Goal: Task Accomplishment & Management: Complete application form

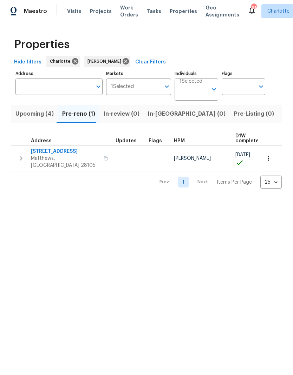
scroll to position [0, 14]
click at [62, 152] on span "[STREET_ADDRESS]" at bounding box center [65, 151] width 68 height 7
click at [269, 157] on icon "button" at bounding box center [268, 158] width 7 height 7
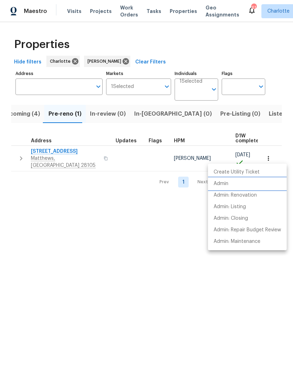
click at [228, 185] on p "Admin" at bounding box center [220, 183] width 15 height 7
click at [166, 288] on div at bounding box center [146, 187] width 293 height 375
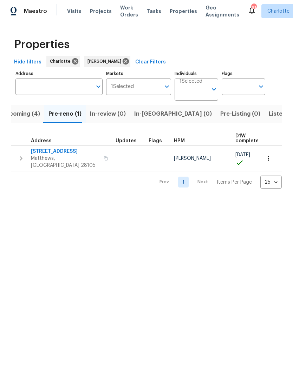
click at [66, 152] on span "[STREET_ADDRESS]" at bounding box center [65, 151] width 68 height 7
click at [30, 122] on button "Upcoming (4)" at bounding box center [21, 114] width 47 height 18
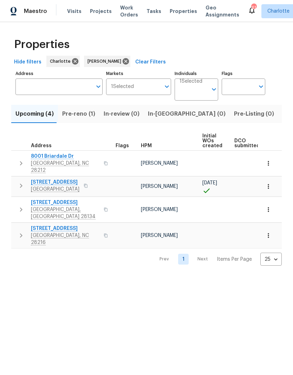
click at [82, 122] on button "Pre-reno (1)" at bounding box center [78, 114] width 41 height 18
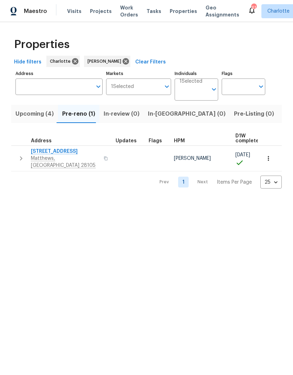
click at [72, 150] on span "3915 Cameron Run Ln" at bounding box center [65, 151] width 68 height 7
click at [207, 200] on html "Maestro Visits Projects Work Orders Tasks Properties Geo Assignments 61 Charlot…" at bounding box center [146, 100] width 293 height 200
click at [19, 112] on span "Upcoming (4)" at bounding box center [34, 114] width 38 height 10
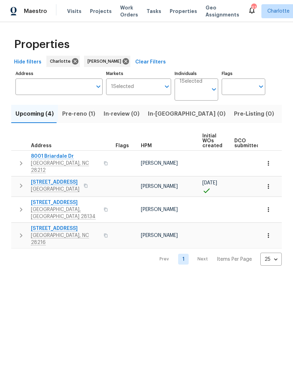
click at [19, 159] on icon "button" at bounding box center [21, 163] width 8 height 8
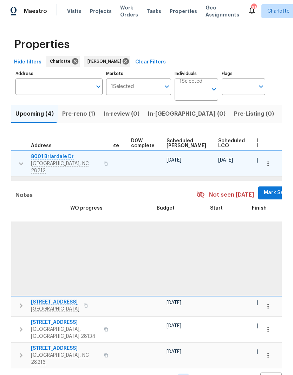
click at [264, 189] on span "Mark Seen" at bounding box center [277, 193] width 26 height 9
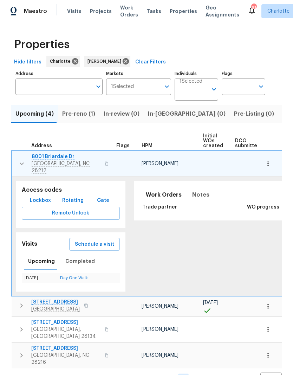
click at [18, 160] on icon "button" at bounding box center [22, 164] width 8 height 8
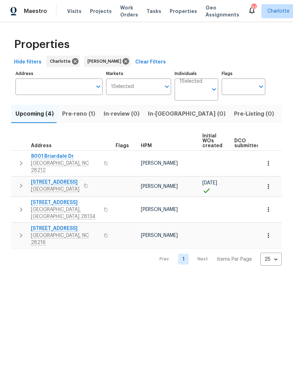
click at [15, 182] on button "button" at bounding box center [21, 186] width 14 height 14
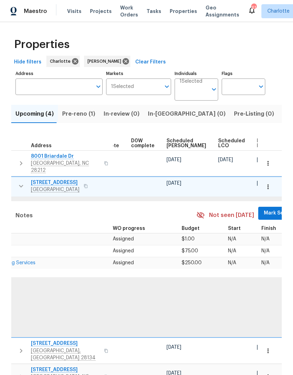
click at [264, 211] on span "Mark Seen" at bounding box center [277, 213] width 26 height 9
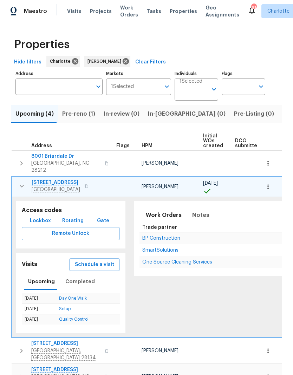
scroll to position [0, 0]
click at [19, 182] on icon "button" at bounding box center [22, 186] width 8 height 8
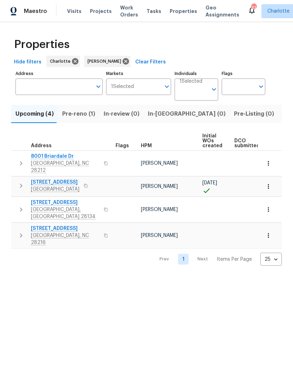
click at [18, 206] on icon "button" at bounding box center [21, 210] width 8 height 8
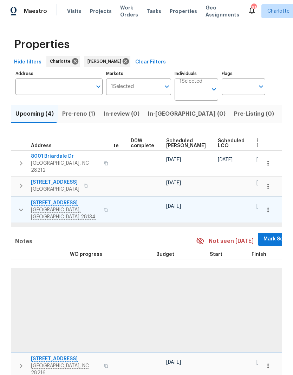
click at [263, 235] on span "Mark Seen" at bounding box center [276, 239] width 26 height 9
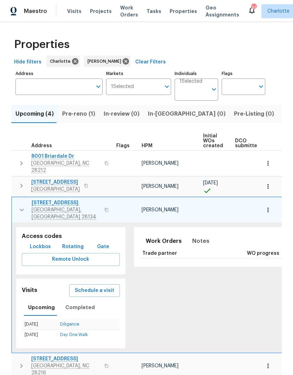
click at [15, 198] on td "12610 Danby Rd Pineville, NC 28134" at bounding box center [62, 210] width 101 height 25
click at [18, 206] on icon "button" at bounding box center [22, 210] width 8 height 8
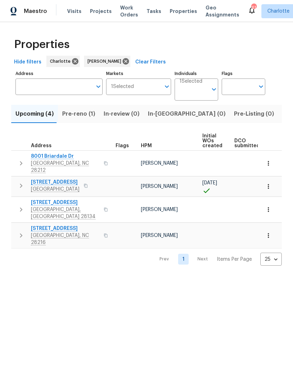
click at [17, 232] on icon "button" at bounding box center [21, 236] width 8 height 8
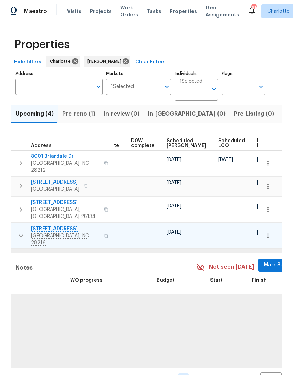
click at [264, 261] on span "Mark Seen" at bounding box center [277, 265] width 26 height 9
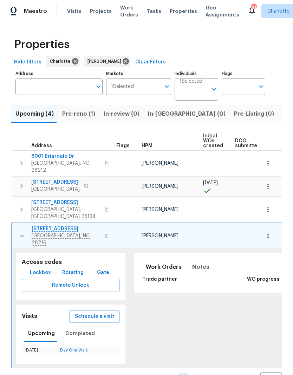
click at [17, 226] on button "button" at bounding box center [22, 236] width 14 height 21
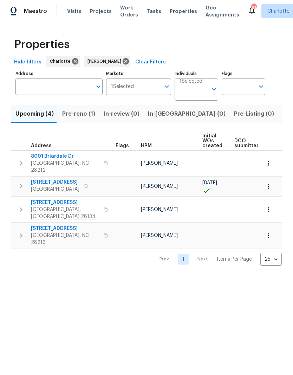
click at [81, 118] on span "Pre-reno (1)" at bounding box center [78, 114] width 33 height 10
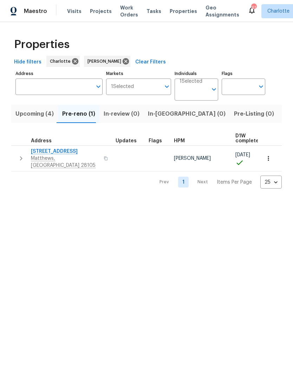
click at [17, 156] on icon "button" at bounding box center [21, 158] width 8 height 8
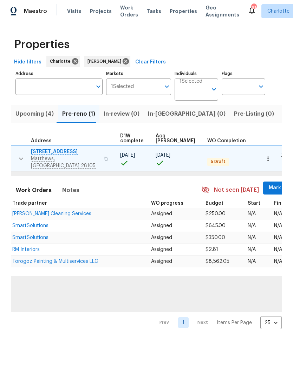
scroll to position [0, 115]
click at [263, 188] on button "Mark Seen" at bounding box center [281, 188] width 37 height 13
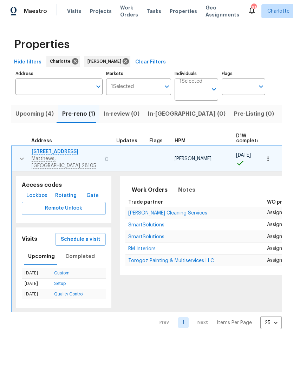
scroll to position [0, 0]
click at [16, 157] on button "button" at bounding box center [22, 158] width 14 height 21
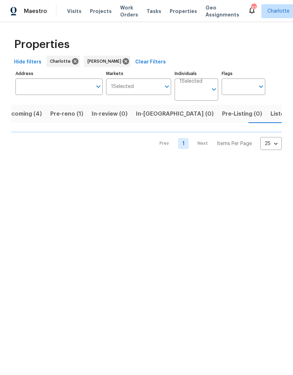
scroll to position [0, 14]
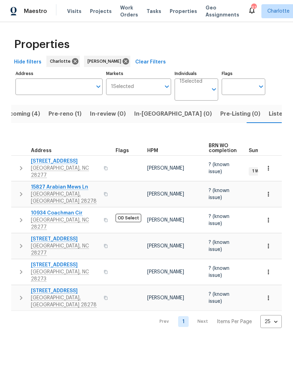
click at [21, 166] on icon "button" at bounding box center [21, 168] width 2 height 4
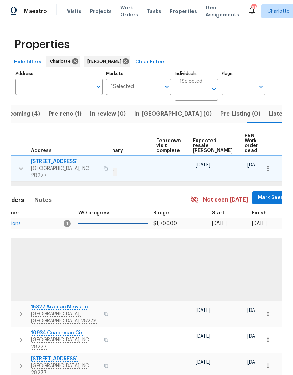
click at [258, 194] on span "Mark Seen" at bounding box center [271, 198] width 26 height 9
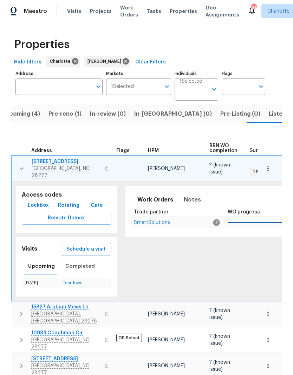
scroll to position [0, 0]
click at [20, 165] on icon "button" at bounding box center [22, 169] width 8 height 8
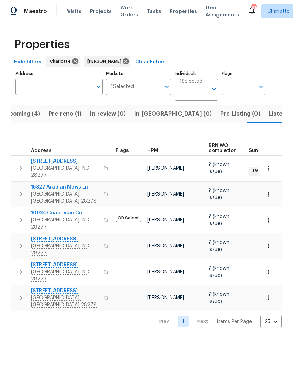
click at [17, 172] on tbody "9527 Scotland Hall Ct Charlotte, NC 28277 Ryan Craven ? (known issue) 1 WIP 09/…" at bounding box center [229, 234] width 436 height 156
click at [20, 189] on button "button" at bounding box center [21, 194] width 14 height 21
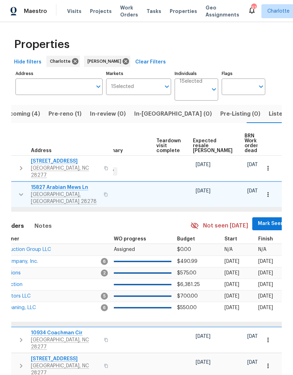
scroll to position [0, 149]
click at [258, 220] on span "Mark Seen" at bounding box center [271, 224] width 26 height 9
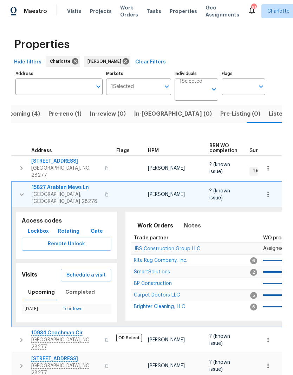
scroll to position [0, 0]
click at [20, 191] on icon "button" at bounding box center [22, 195] width 8 height 8
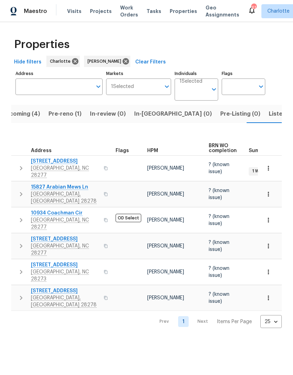
click at [21, 216] on icon "button" at bounding box center [21, 220] width 8 height 8
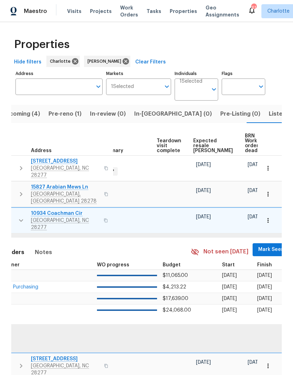
click at [258, 246] on span "Mark Seen" at bounding box center [271, 250] width 26 height 9
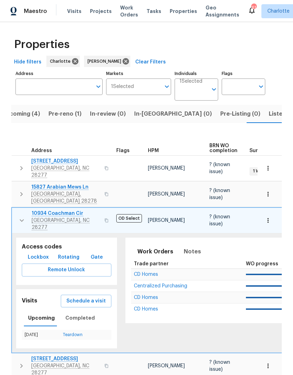
scroll to position [0, 0]
click at [21, 212] on button "button" at bounding box center [22, 220] width 14 height 21
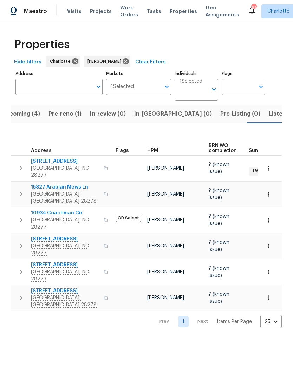
click at [19, 236] on button "button" at bounding box center [21, 246] width 14 height 21
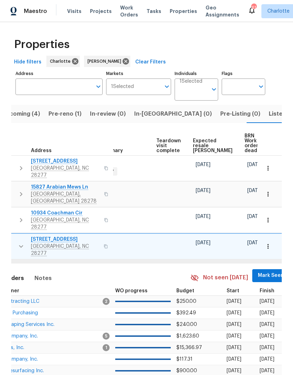
click at [258, 272] on span "Mark Seen" at bounding box center [271, 276] width 26 height 9
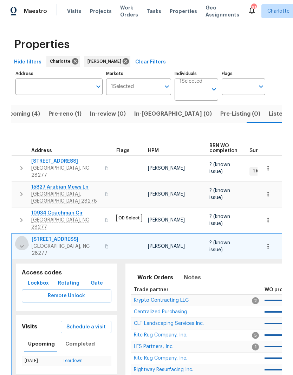
click at [18, 242] on icon "button" at bounding box center [22, 246] width 8 height 8
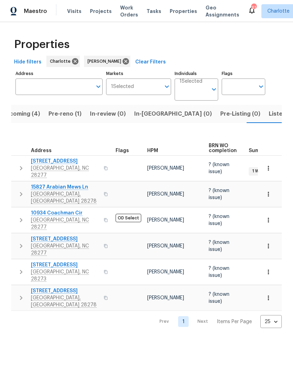
click at [19, 262] on button "button" at bounding box center [21, 272] width 14 height 21
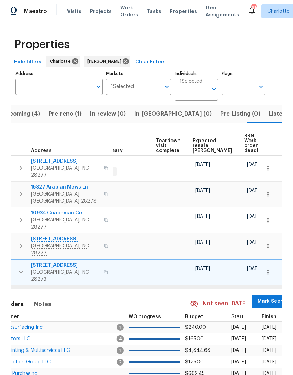
scroll to position [0, 149]
click at [258, 298] on span "Mark Seen" at bounding box center [271, 302] width 26 height 9
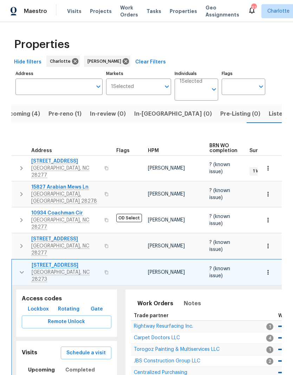
scroll to position [0, 0]
click at [21, 272] on icon "button" at bounding box center [22, 273] width 4 height 2
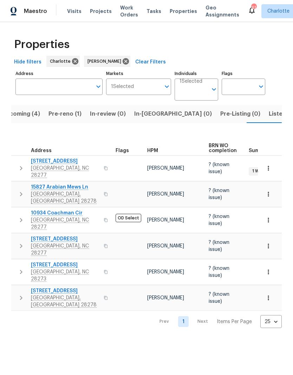
click at [20, 294] on icon "button" at bounding box center [21, 298] width 8 height 8
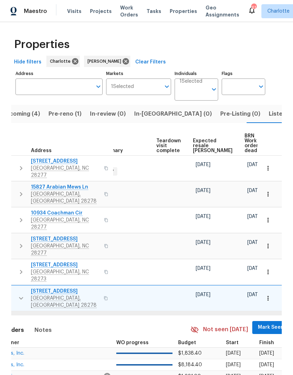
click at [254, 321] on button "Mark Seen" at bounding box center [270, 327] width 37 height 13
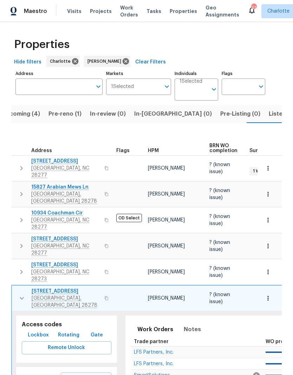
click at [24, 294] on icon "button" at bounding box center [22, 298] width 8 height 8
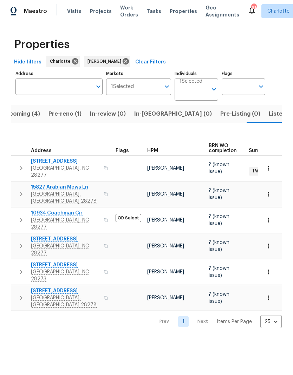
click at [268, 113] on span "Listed (26)" at bounding box center [283, 114] width 30 height 10
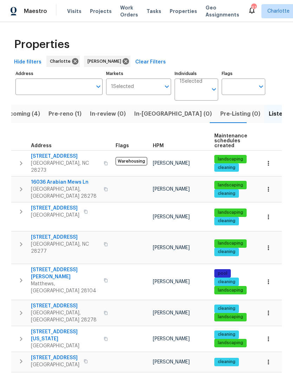
click at [20, 161] on icon "button" at bounding box center [21, 163] width 8 height 8
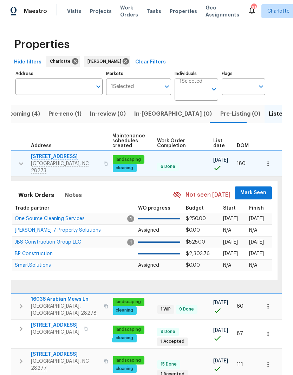
click at [255, 189] on span "Mark Seen" at bounding box center [253, 193] width 26 height 9
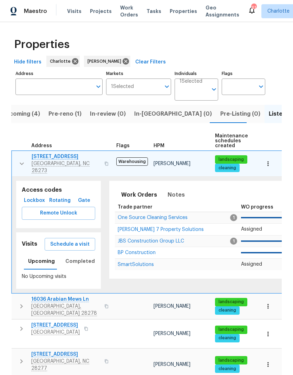
click at [20, 163] on icon "button" at bounding box center [22, 164] width 4 height 2
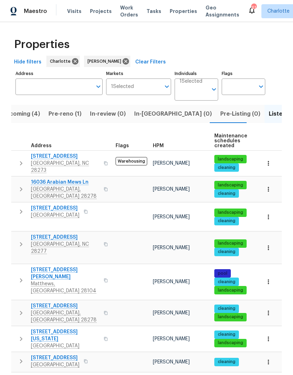
click at [17, 185] on icon "button" at bounding box center [21, 189] width 8 height 8
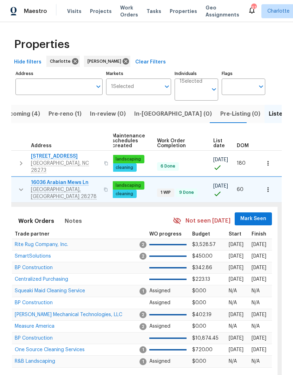
click at [249, 215] on span "Mark Seen" at bounding box center [253, 219] width 26 height 9
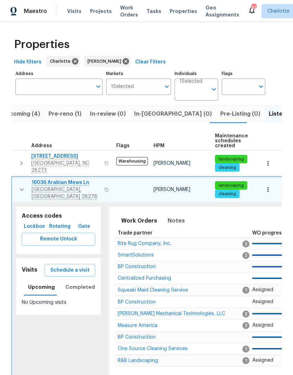
click at [19, 186] on icon "button" at bounding box center [22, 190] width 8 height 8
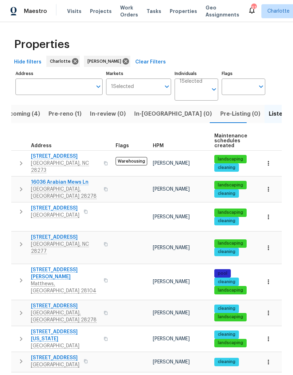
click at [18, 208] on icon "button" at bounding box center [21, 212] width 8 height 8
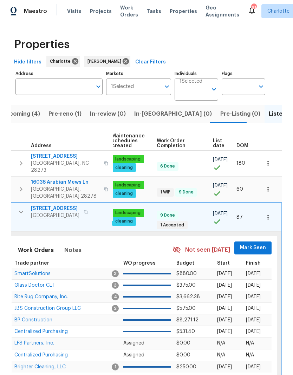
click at [248, 244] on span "Mark Seen" at bounding box center [253, 248] width 26 height 9
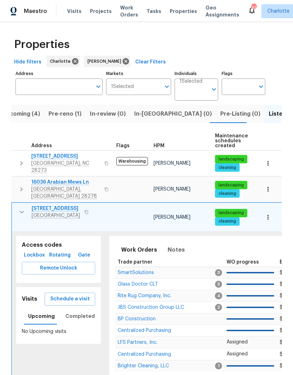
click at [24, 208] on icon "button" at bounding box center [22, 212] width 8 height 8
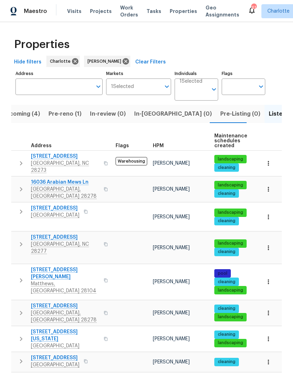
click at [20, 242] on icon "button" at bounding box center [21, 244] width 2 height 4
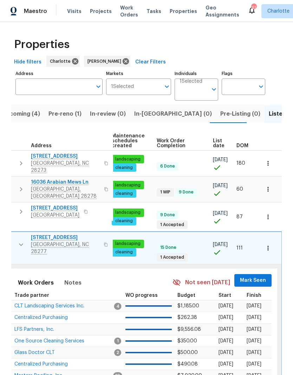
scroll to position [0, 103]
click at [248, 277] on span "Mark Seen" at bounding box center [253, 281] width 26 height 9
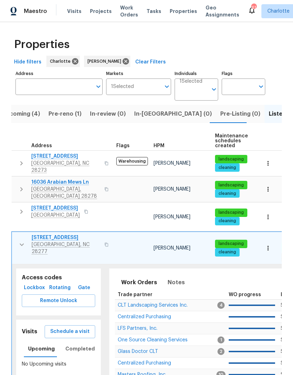
scroll to position [0, 0]
click at [18, 241] on icon "button" at bounding box center [22, 245] width 8 height 8
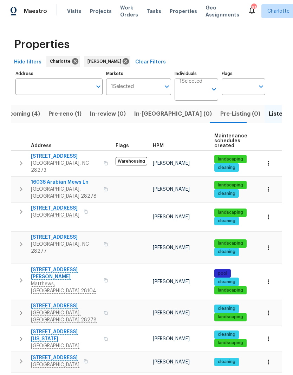
click at [21, 279] on icon "button" at bounding box center [21, 281] width 2 height 4
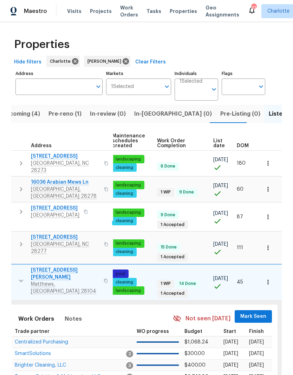
click at [253, 313] on span "Mark Seen" at bounding box center [253, 317] width 26 height 9
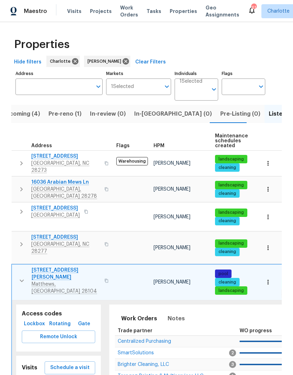
click at [18, 267] on button "button" at bounding box center [22, 281] width 14 height 28
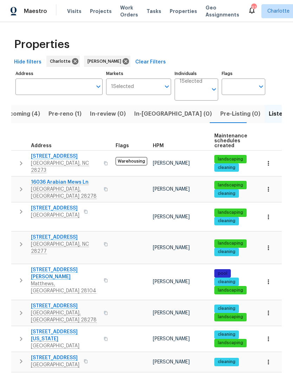
click at [19, 309] on icon "button" at bounding box center [21, 313] width 8 height 8
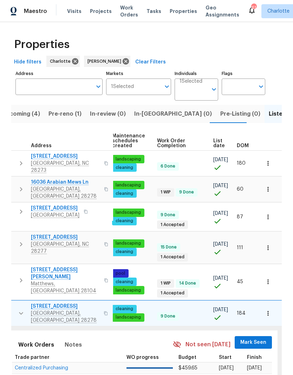
click at [252, 339] on span "Mark Seen" at bounding box center [253, 343] width 26 height 9
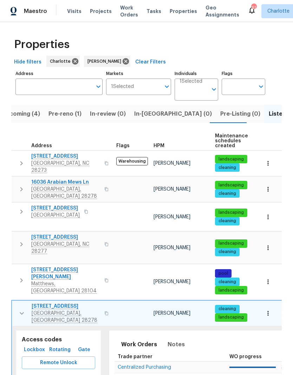
click at [20, 310] on icon "button" at bounding box center [22, 314] width 8 height 8
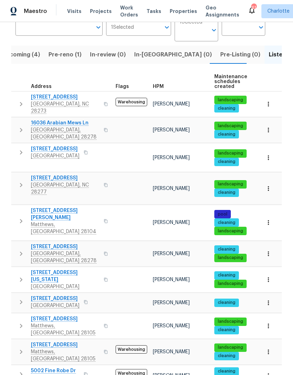
scroll to position [68, 0]
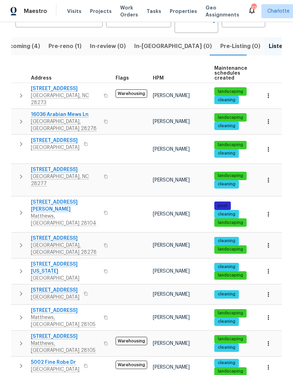
click at [18, 267] on icon "button" at bounding box center [21, 271] width 8 height 8
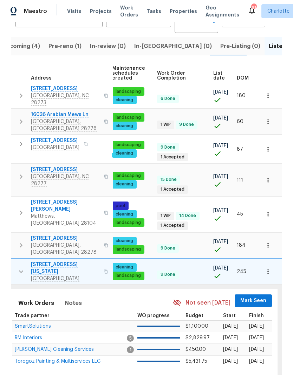
click at [255, 297] on span "Mark Seen" at bounding box center [253, 301] width 26 height 9
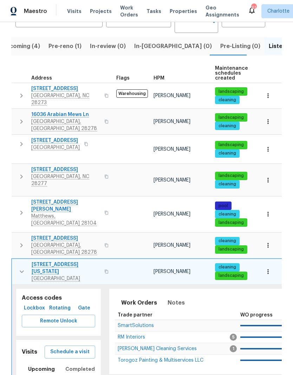
scroll to position [0, 0]
click at [20, 268] on icon "button" at bounding box center [22, 272] width 8 height 8
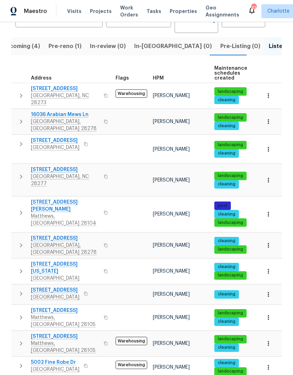
click at [18, 290] on icon "button" at bounding box center [21, 294] width 8 height 8
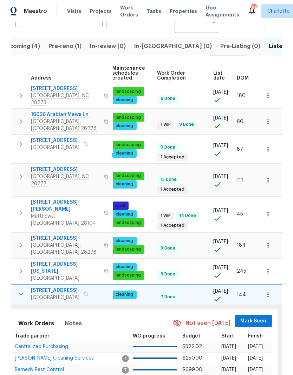
click at [253, 315] on button "Mark Seen" at bounding box center [252, 321] width 37 height 13
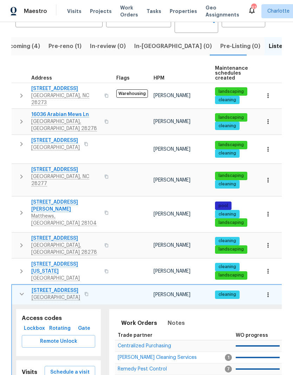
click at [21, 290] on icon "button" at bounding box center [22, 294] width 8 height 8
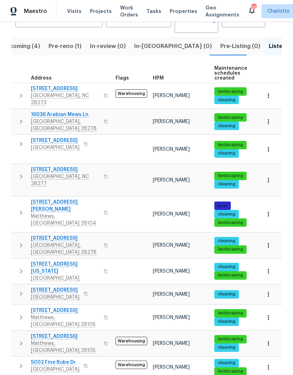
click at [18, 314] on icon "button" at bounding box center [21, 318] width 8 height 8
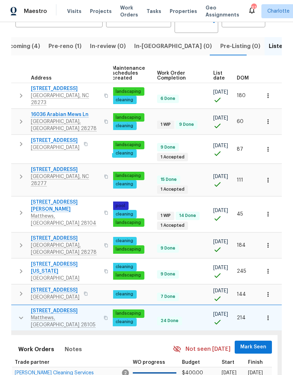
click at [251, 343] on span "Mark Seen" at bounding box center [253, 347] width 26 height 9
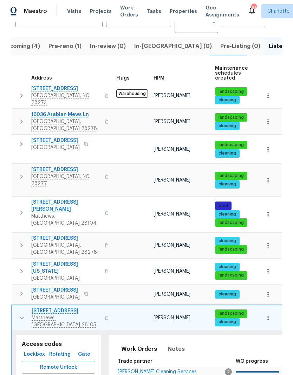
click at [21, 314] on icon "button" at bounding box center [22, 318] width 8 height 8
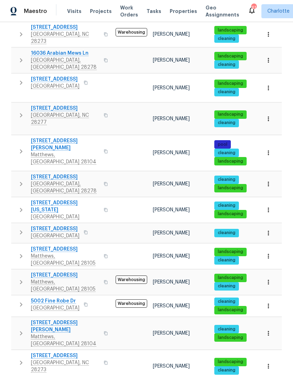
scroll to position [130, 0]
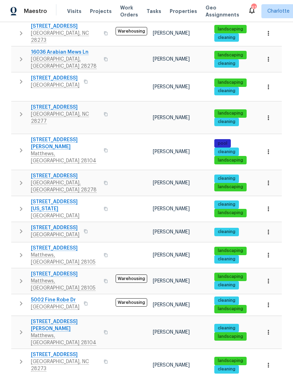
click at [18, 277] on icon "button" at bounding box center [21, 281] width 8 height 8
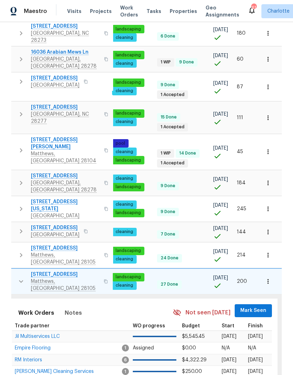
click at [255, 307] on span "Mark Seen" at bounding box center [253, 311] width 26 height 9
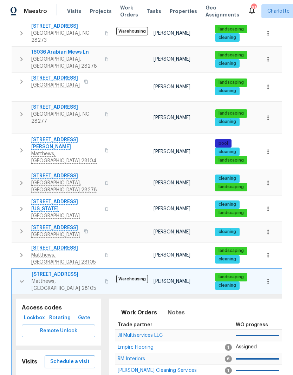
scroll to position [0, 0]
click at [20, 278] on icon "button" at bounding box center [22, 282] width 8 height 8
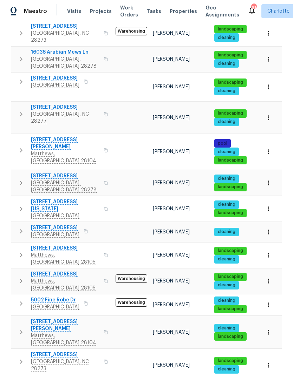
click at [17, 300] on icon "button" at bounding box center [21, 304] width 8 height 8
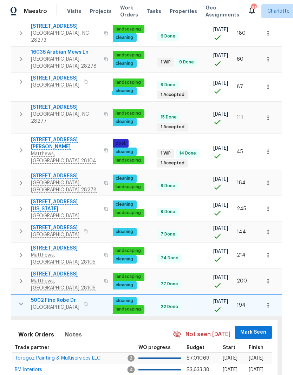
click at [252, 328] on span "Mark Seen" at bounding box center [253, 332] width 26 height 9
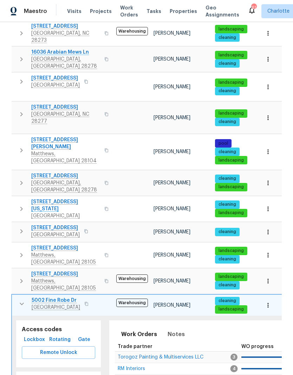
scroll to position [0, 0]
click at [20, 300] on icon "button" at bounding box center [22, 304] width 8 height 8
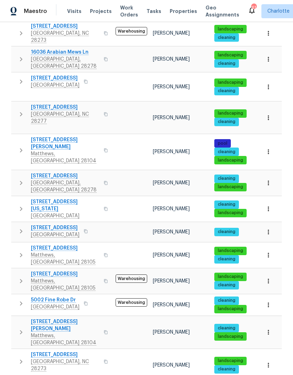
click at [16, 319] on button "button" at bounding box center [21, 333] width 14 height 28
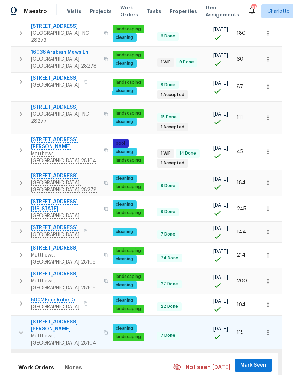
click at [254, 361] on span "Mark Seen" at bounding box center [253, 365] width 26 height 9
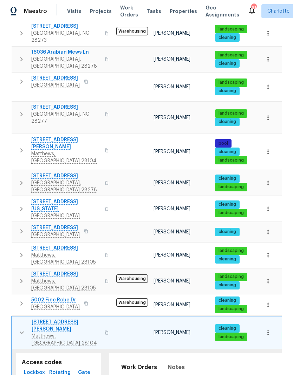
click at [22, 329] on icon "button" at bounding box center [22, 333] width 8 height 8
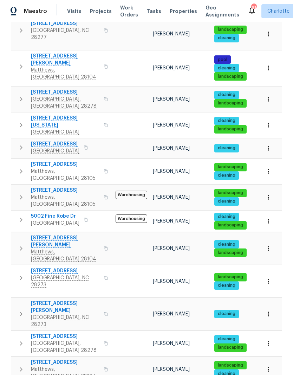
scroll to position [220, 0]
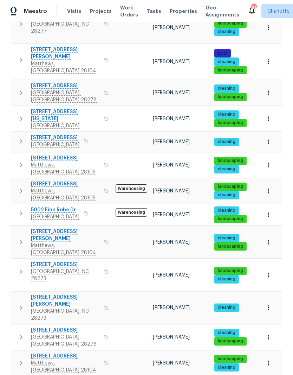
click at [17, 268] on icon "button" at bounding box center [21, 272] width 8 height 8
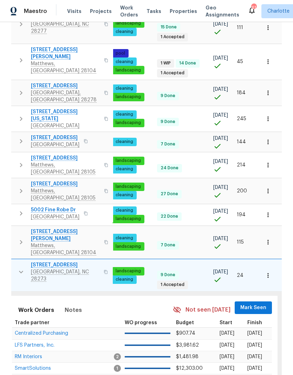
click at [260, 304] on span "Mark Seen" at bounding box center [253, 308] width 26 height 9
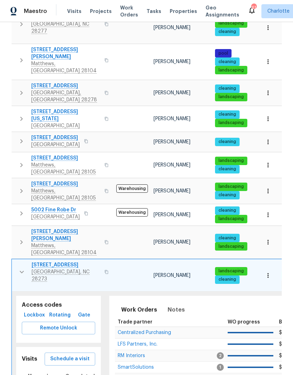
scroll to position [0, 0]
click at [16, 262] on button "button" at bounding box center [22, 272] width 14 height 21
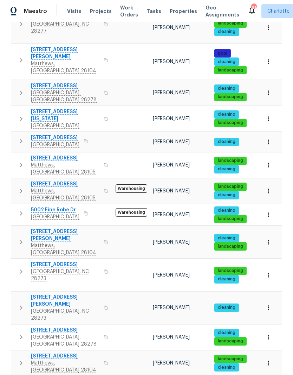
click at [18, 304] on icon "button" at bounding box center [21, 308] width 8 height 8
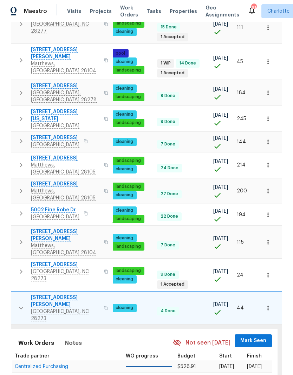
click at [259, 337] on span "Mark Seen" at bounding box center [253, 341] width 26 height 9
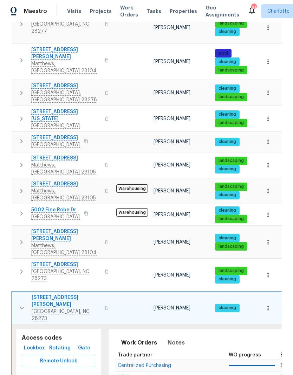
click at [17, 294] on button "button" at bounding box center [22, 308] width 14 height 28
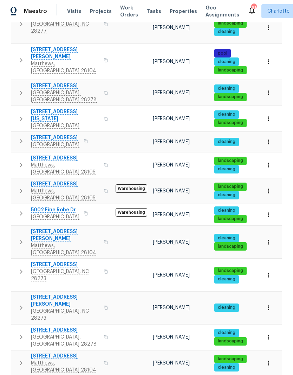
click at [19, 333] on icon "button" at bounding box center [21, 337] width 8 height 8
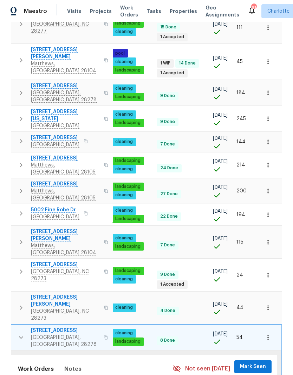
click at [254, 363] on span "Mark Seen" at bounding box center [253, 367] width 26 height 9
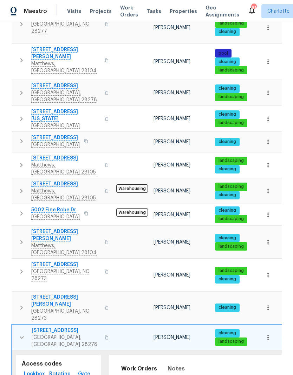
click at [20, 334] on icon "button" at bounding box center [22, 338] width 8 height 8
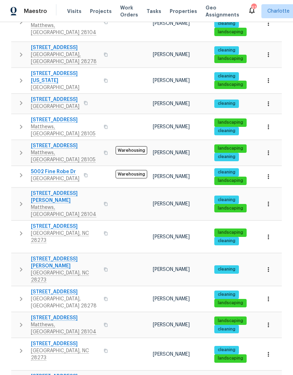
scroll to position [266, 0]
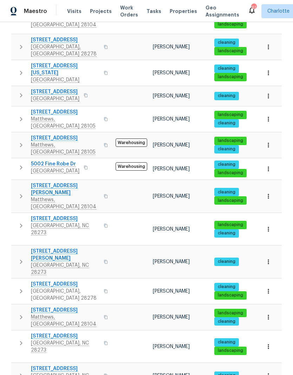
click at [19, 313] on icon "button" at bounding box center [21, 317] width 8 height 8
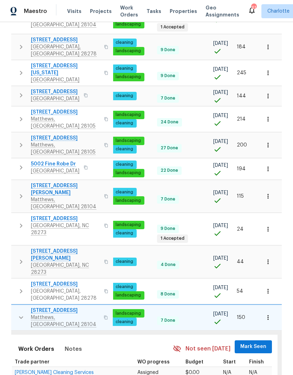
click at [254, 343] on span "Mark Seen" at bounding box center [253, 347] width 26 height 9
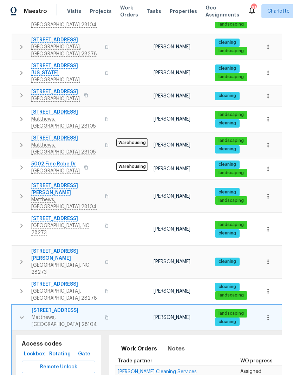
scroll to position [0, 0]
click at [16, 307] on button "button" at bounding box center [22, 317] width 14 height 21
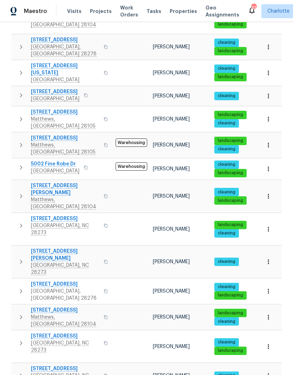
click at [18, 339] on icon "button" at bounding box center [21, 343] width 8 height 8
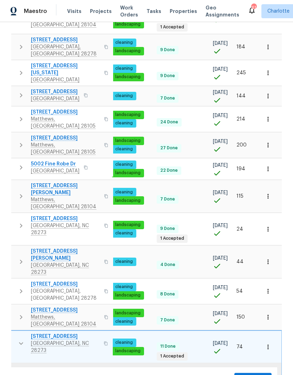
click at [254, 375] on span "Mark Seen" at bounding box center [253, 379] width 26 height 9
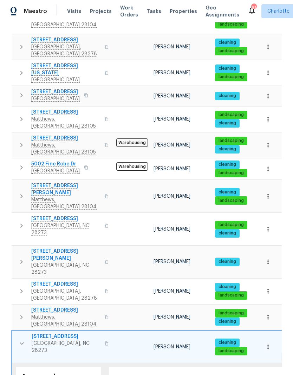
click at [17, 333] on button "button" at bounding box center [22, 343] width 14 height 21
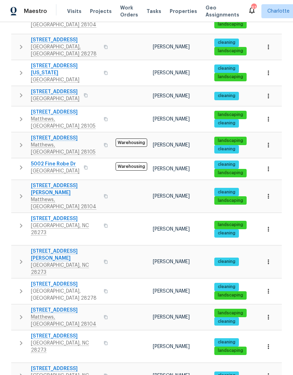
click at [20, 372] on icon "button" at bounding box center [21, 376] width 8 height 8
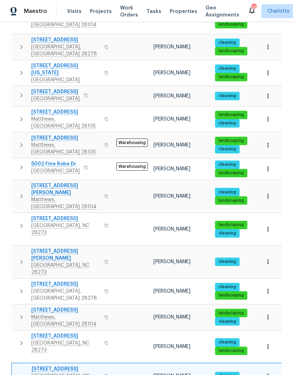
click at [19, 372] on icon "button" at bounding box center [22, 376] width 8 height 8
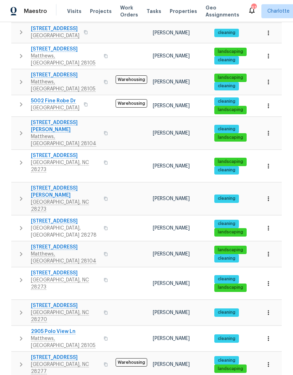
click at [20, 337] on icon "button" at bounding box center [21, 339] width 2 height 4
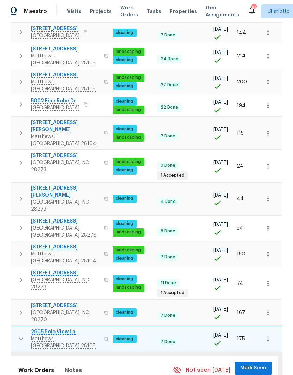
click at [260, 364] on span "Mark Seen" at bounding box center [253, 368] width 26 height 9
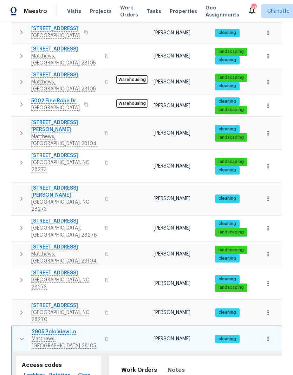
click at [19, 329] on button "button" at bounding box center [22, 339] width 14 height 21
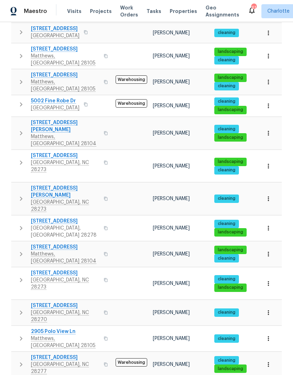
click at [16, 354] on button "button" at bounding box center [21, 364] width 14 height 21
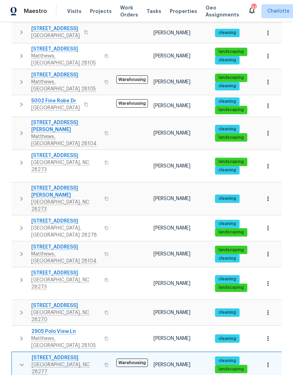
click at [18, 361] on icon "button" at bounding box center [22, 365] width 8 height 8
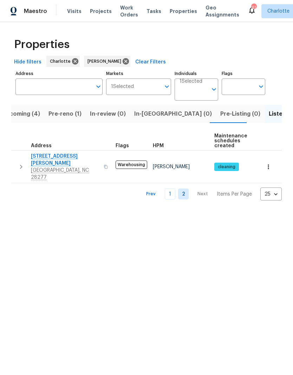
click at [16, 152] on td "11005 Cobb Creek Ct Charlotte, NC 28277" at bounding box center [61, 167] width 101 height 32
click at [17, 163] on icon "button" at bounding box center [21, 167] width 8 height 8
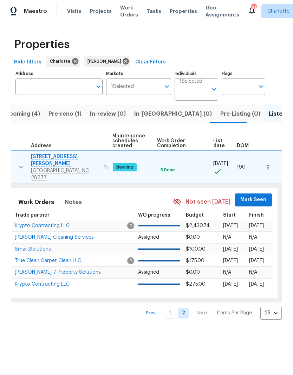
click at [257, 196] on span "Mark Seen" at bounding box center [253, 200] width 26 height 9
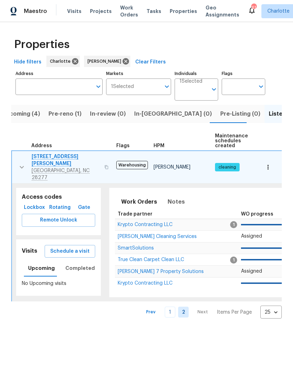
click at [16, 158] on button "button" at bounding box center [22, 167] width 14 height 28
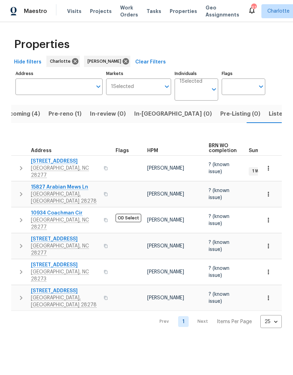
click at [144, 115] on span "In-reno (0)" at bounding box center [173, 114] width 78 height 10
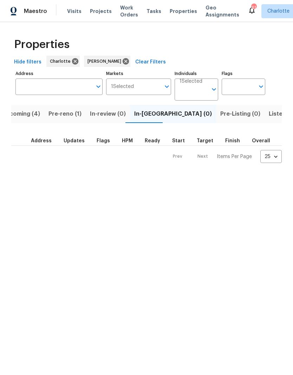
click at [268, 113] on span "Listed (26)" at bounding box center [283, 114] width 30 height 10
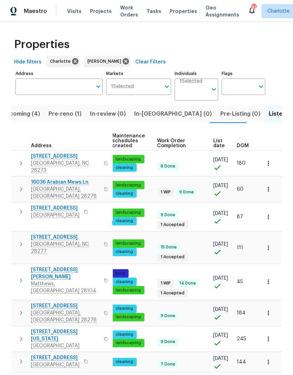
scroll to position [0, 102]
click at [246, 142] on th "DOM" at bounding box center [246, 141] width 24 height 19
click at [242, 148] on span "DOM" at bounding box center [243, 146] width 12 height 5
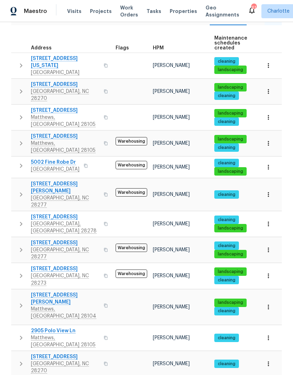
scroll to position [98, 0]
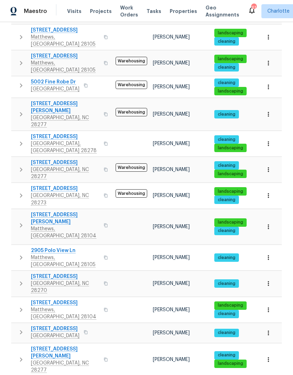
scroll to position [179, 0]
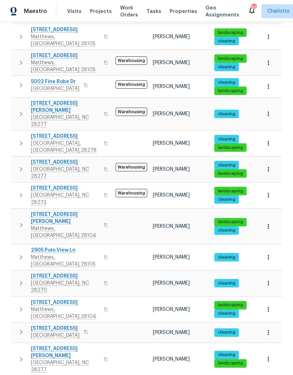
click at [16, 100] on button "button" at bounding box center [21, 114] width 14 height 28
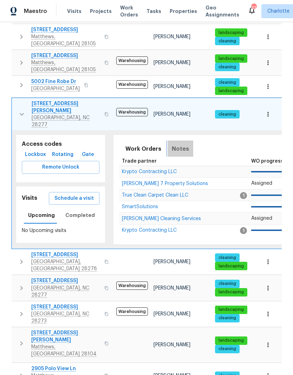
click at [178, 144] on span "Notes" at bounding box center [180, 149] width 17 height 10
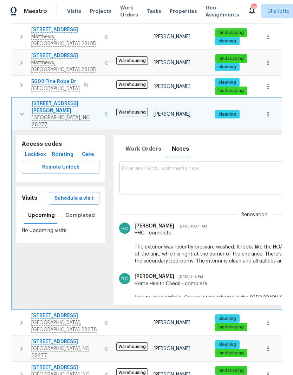
click at [18, 100] on button "button" at bounding box center [22, 114] width 14 height 28
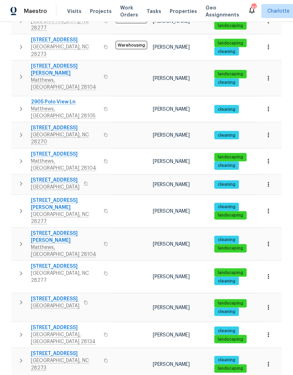
scroll to position [28, 0]
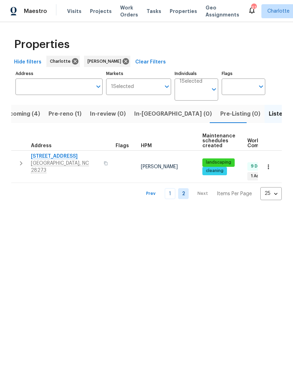
click at [172, 188] on link "1" at bounding box center [170, 193] width 11 height 11
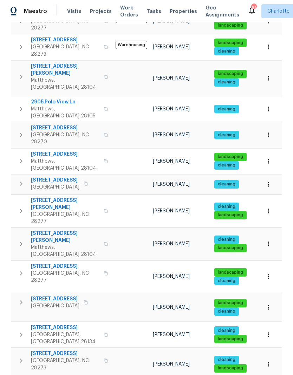
scroll to position [327, 0]
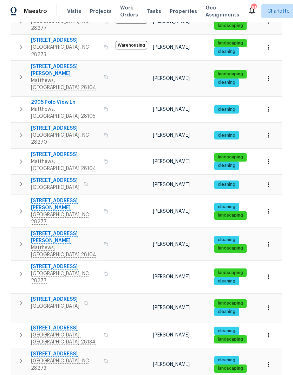
click at [18, 180] on icon "button" at bounding box center [21, 184] width 8 height 8
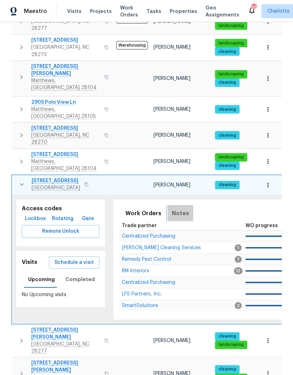
click at [180, 209] on span "Notes" at bounding box center [180, 214] width 17 height 10
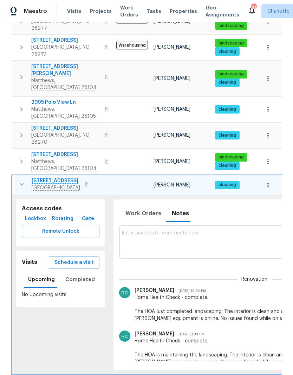
click at [16, 178] on button "button" at bounding box center [22, 185] width 14 height 14
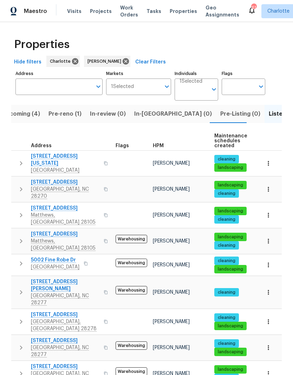
scroll to position [0, 0]
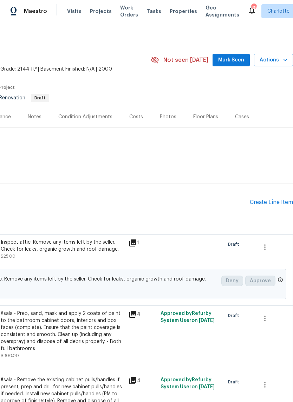
scroll to position [0, 104]
click at [205, 118] on div "Floor Plans" at bounding box center [205, 116] width 25 height 7
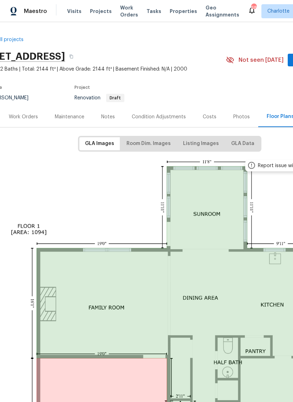
scroll to position [0, 29]
click at [205, 145] on span "Listing Images" at bounding box center [201, 143] width 36 height 9
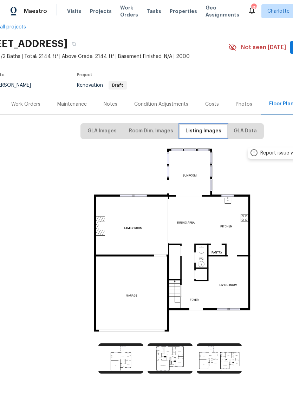
scroll to position [12, 26]
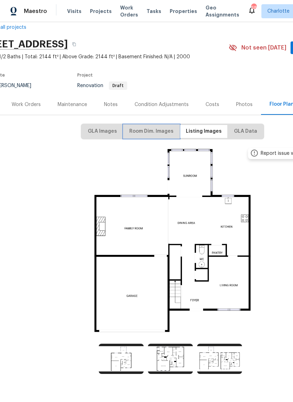
click at [151, 134] on span "Room Dim. Images" at bounding box center [151, 131] width 44 height 9
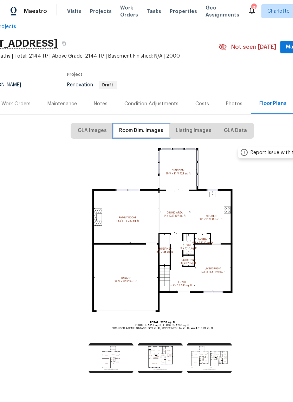
scroll to position [12, 36]
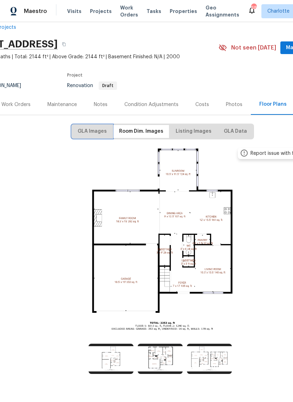
click at [96, 128] on span "GLA Images" at bounding box center [92, 131] width 29 height 9
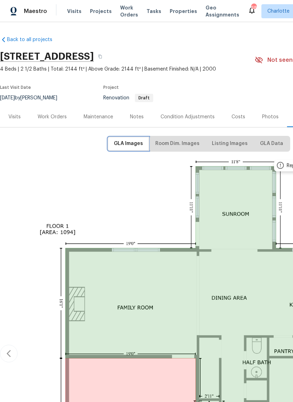
scroll to position [0, 0]
click at [178, 144] on span "Room Dim. Images" at bounding box center [177, 143] width 44 height 9
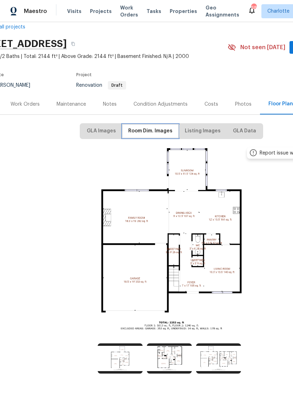
scroll to position [12, 27]
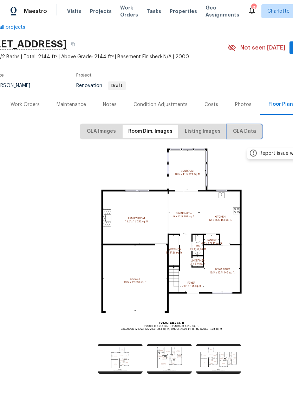
click at [245, 132] on span "GLA Data" at bounding box center [244, 131] width 23 height 9
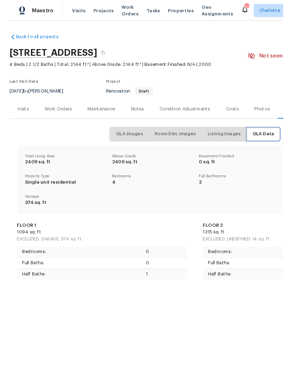
scroll to position [0, 0]
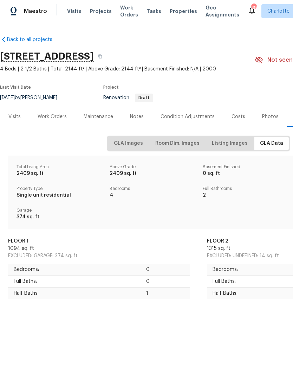
click at [228, 82] on div "Last Visit Date 9/5/2025 by Ryan Craven Project Renovation Draft" at bounding box center [119, 93] width 238 height 25
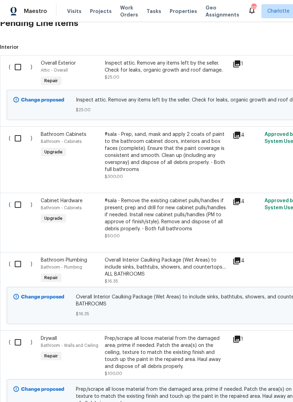
scroll to position [178, 0]
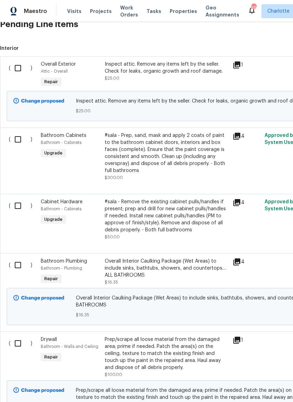
click at [18, 69] on input "checkbox" at bounding box center [21, 68] width 20 height 15
checkbox input "true"
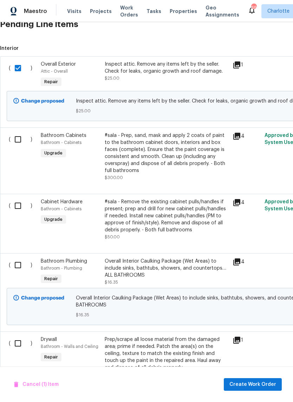
click at [20, 140] on input "checkbox" at bounding box center [21, 139] width 20 height 15
checkbox input "true"
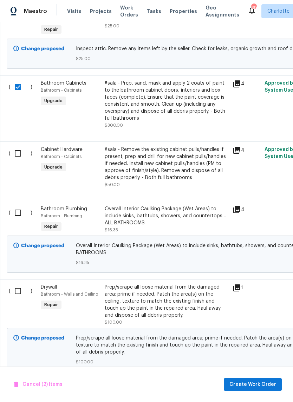
scroll to position [231, 0]
click at [21, 152] on input "checkbox" at bounding box center [21, 153] width 20 height 15
checkbox input "true"
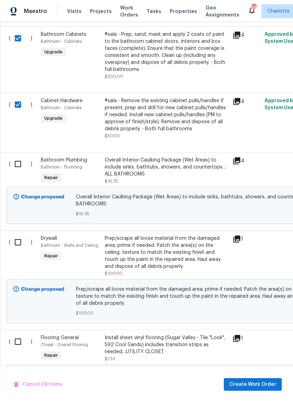
scroll to position [279, 0]
click at [21, 168] on input "checkbox" at bounding box center [21, 164] width 20 height 15
checkbox input "true"
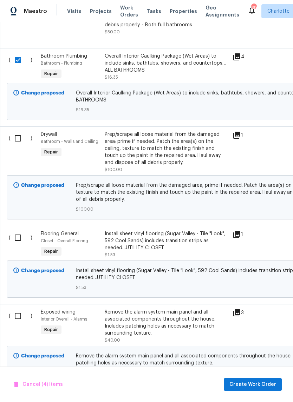
scroll to position [383, 0]
click at [17, 139] on input "checkbox" at bounding box center [21, 138] width 20 height 15
checkbox input "true"
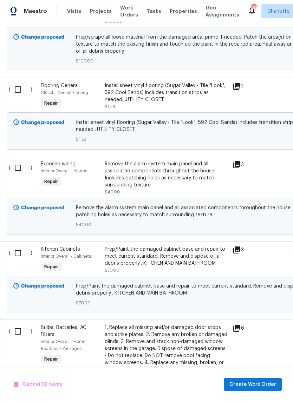
scroll to position [531, 0]
click at [20, 171] on input "checkbox" at bounding box center [21, 167] width 20 height 15
checkbox input "true"
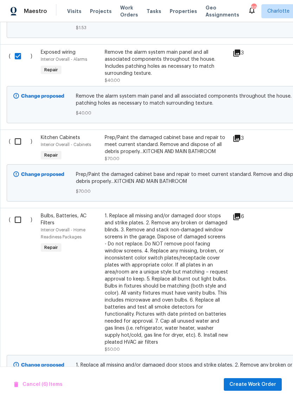
scroll to position [643, 0]
click at [19, 144] on input "checkbox" at bounding box center [21, 141] width 20 height 15
checkbox input "true"
click at [20, 227] on input "checkbox" at bounding box center [21, 219] width 20 height 15
checkbox input "true"
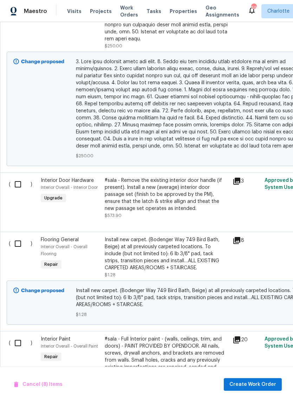
scroll to position [1248, 0]
click at [20, 178] on input "checkbox" at bounding box center [21, 184] width 20 height 15
checkbox input "true"
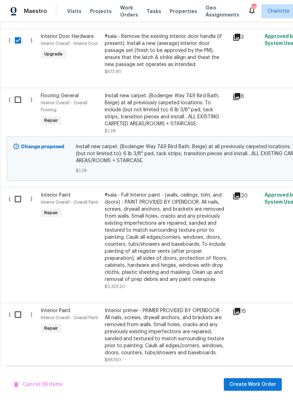
scroll to position [1392, 0]
click at [20, 201] on input "checkbox" at bounding box center [20, 199] width 20 height 15
checkbox input "true"
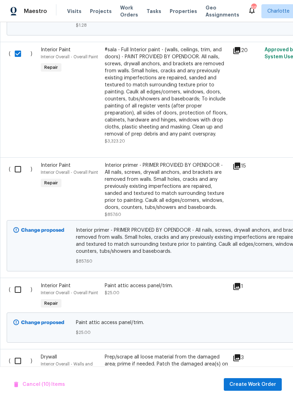
scroll to position [1538, 0]
click at [15, 166] on input "checkbox" at bounding box center [21, 169] width 20 height 15
checkbox input "true"
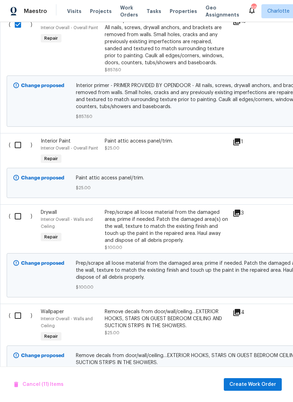
scroll to position [1678, 0]
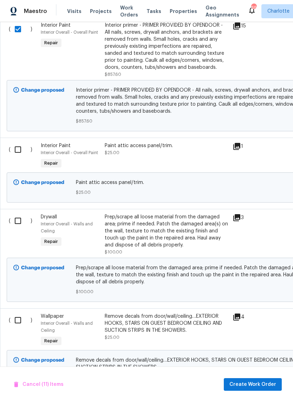
click at [21, 151] on input "checkbox" at bounding box center [21, 149] width 20 height 15
checkbox input "true"
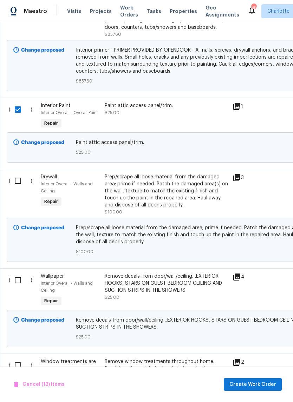
scroll to position [0, 0]
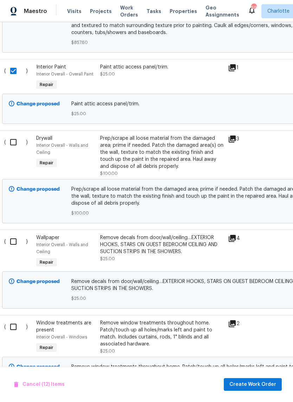
click at [11, 135] on input "checkbox" at bounding box center [16, 142] width 20 height 15
checkbox input "true"
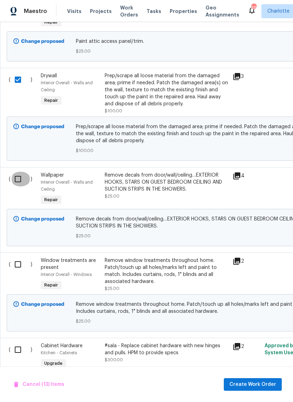
click at [21, 180] on input "checkbox" at bounding box center [21, 179] width 20 height 15
checkbox input "true"
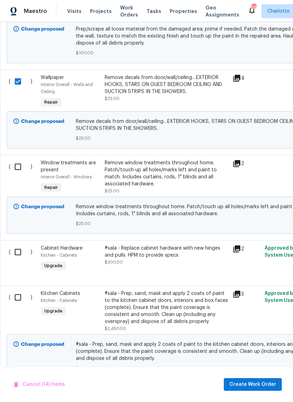
click at [19, 162] on input "checkbox" at bounding box center [21, 166] width 20 height 15
checkbox input "true"
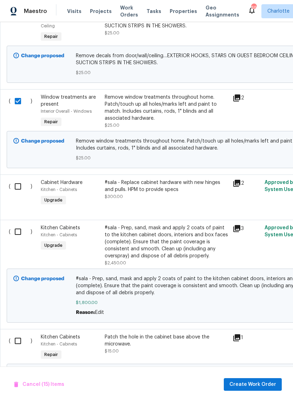
click at [20, 189] on input "checkbox" at bounding box center [21, 186] width 20 height 15
checkbox input "true"
click at [18, 231] on input "checkbox" at bounding box center [21, 231] width 20 height 15
checkbox input "true"
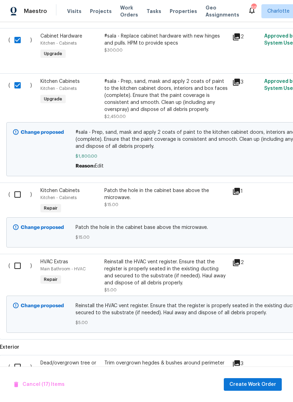
click at [17, 194] on input "checkbox" at bounding box center [20, 194] width 20 height 15
checkbox input "true"
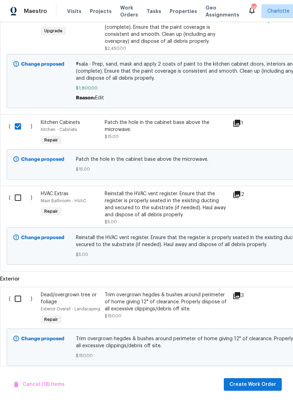
click at [19, 197] on input "checkbox" at bounding box center [21, 197] width 20 height 15
checkbox input "true"
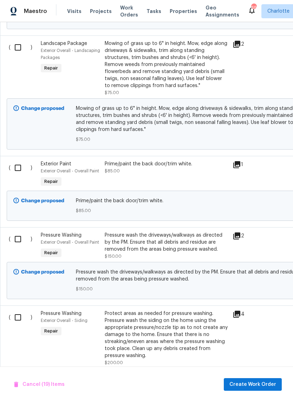
click at [16, 161] on input "checkbox" at bounding box center [21, 167] width 20 height 15
checkbox input "true"
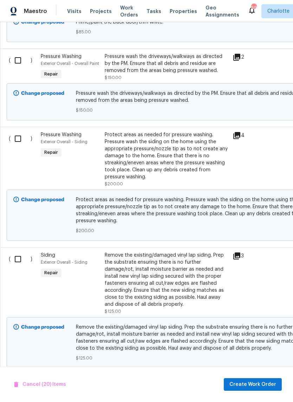
click at [190, 234] on div "Change proposed Protect areas as needed for pressure washing. Pressure wash the…" at bounding box center [198, 214] width 383 height 51
click at [16, 261] on input "checkbox" at bounding box center [21, 259] width 20 height 15
checkbox input "true"
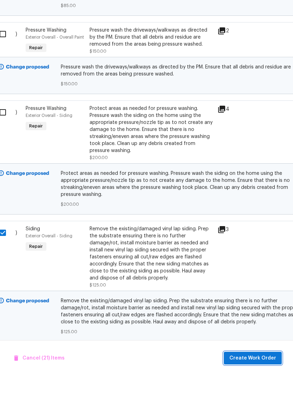
click at [257, 380] on span "Create Work Order" at bounding box center [252, 384] width 47 height 9
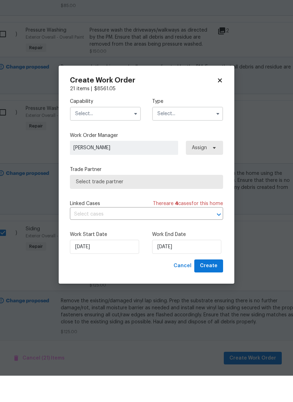
click at [114, 133] on input "text" at bounding box center [105, 140] width 71 height 14
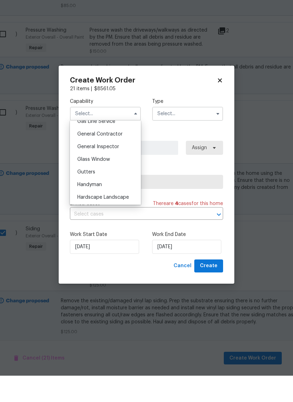
click at [133, 154] on div "General Contractor" at bounding box center [105, 160] width 67 height 13
type input "General Contractor"
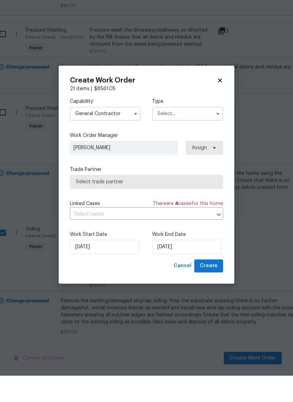
click at [174, 133] on input "text" at bounding box center [187, 140] width 71 height 14
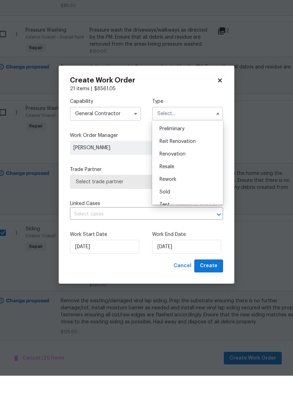
click at [192, 174] on div "Renovation" at bounding box center [187, 180] width 67 height 13
type input "Renovation"
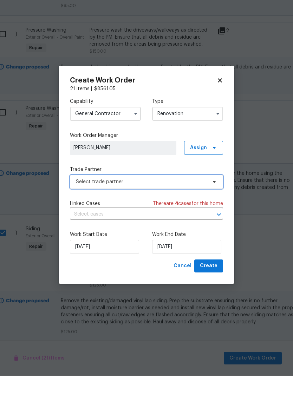
click at [168, 205] on span "Select trade partner" at bounding box center [141, 208] width 131 height 7
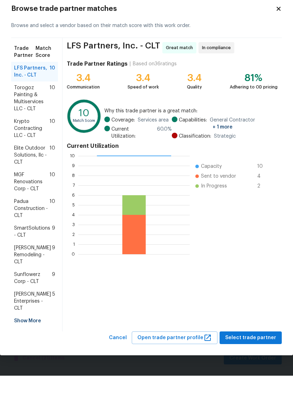
click at [32, 111] on span "Torogoz Painting & Multiservices LLC - CLT" at bounding box center [31, 125] width 35 height 28
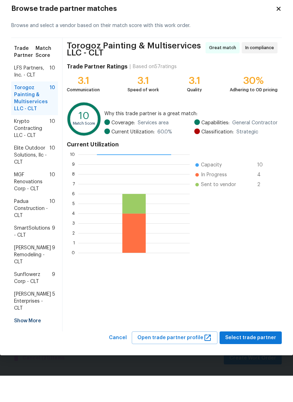
click at [252, 360] on span "Select trade partner" at bounding box center [250, 364] width 51 height 9
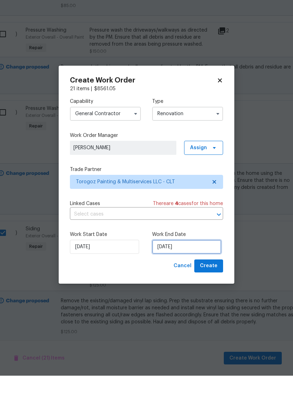
click at [186, 266] on input "9/8/2025" at bounding box center [186, 273] width 69 height 14
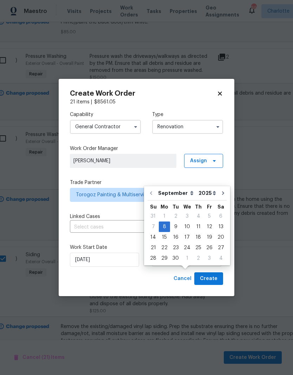
click at [194, 222] on div "11" at bounding box center [198, 227] width 11 height 10
type input "9/11/2025"
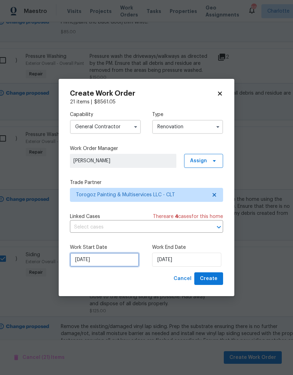
click at [98, 260] on input "9/8/2025" at bounding box center [104, 260] width 69 height 14
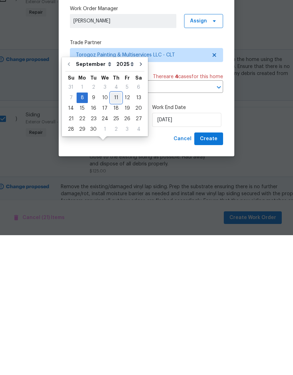
click at [113, 233] on div "11" at bounding box center [116, 238] width 11 height 10
type input "9/11/2025"
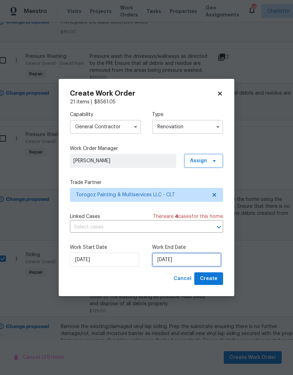
click at [184, 263] on input "9/11/2025" at bounding box center [186, 260] width 69 height 14
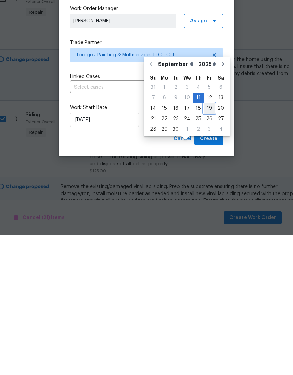
click at [207, 244] on div "19" at bounding box center [209, 249] width 11 height 10
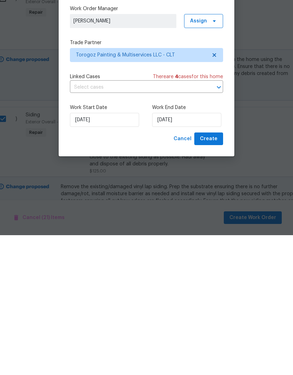
type input "9/19/2025"
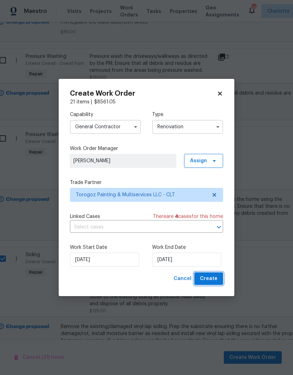
click at [213, 279] on span "Create" at bounding box center [209, 279] width 18 height 9
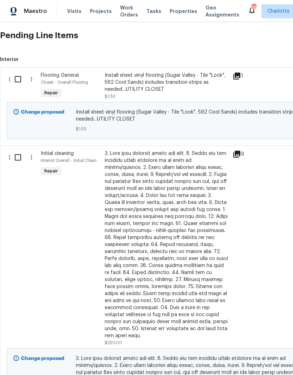
scroll to position [185, 0]
click at [20, 81] on input "checkbox" at bounding box center [21, 79] width 20 height 15
checkbox input "true"
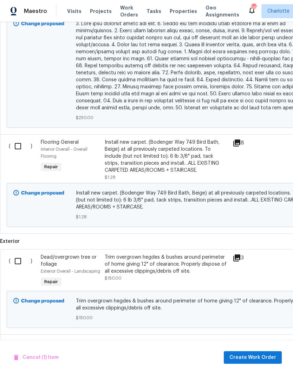
scroll to position [520, 0]
click at [23, 142] on input "checkbox" at bounding box center [21, 146] width 20 height 15
checkbox input "true"
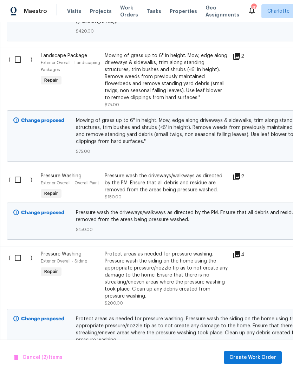
scroll to position [885, 0]
click at [252, 353] on button "Create Work Order" at bounding box center [253, 358] width 58 height 13
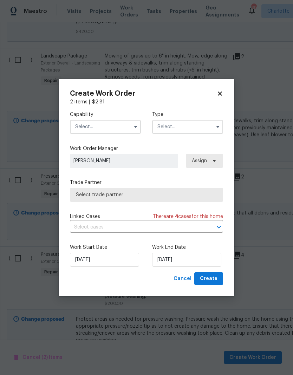
click at [121, 123] on input "text" at bounding box center [105, 127] width 71 height 14
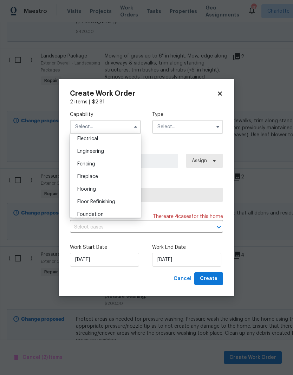
scroll to position [226, 0]
click at [118, 187] on div "Flooring" at bounding box center [105, 187] width 67 height 13
type input "Flooring"
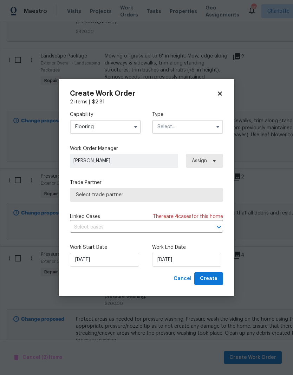
click at [204, 131] on input "text" at bounding box center [187, 127] width 71 height 14
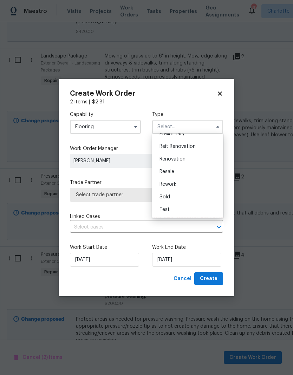
scroll to position [159, 0]
click at [189, 160] on div "Renovation" at bounding box center [187, 159] width 67 height 13
type input "Renovation"
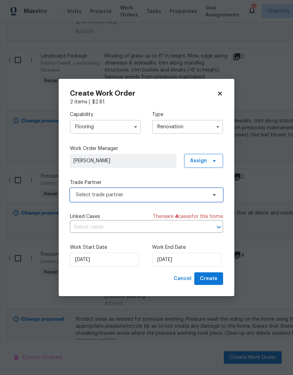
click at [203, 194] on span "Select trade partner" at bounding box center [141, 195] width 131 height 7
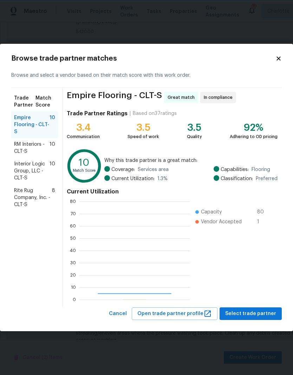
scroll to position [98, 110]
click at [20, 148] on span "RM Interiors - CLT-S" at bounding box center [31, 148] width 35 height 14
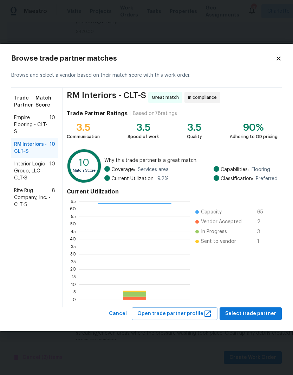
click at [250, 316] on span "Select trade partner" at bounding box center [250, 314] width 51 height 9
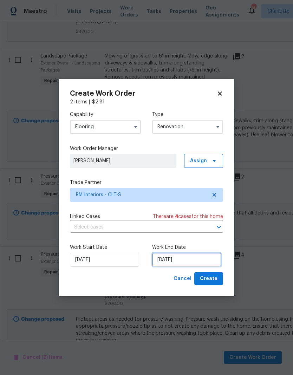
click at [172, 266] on input "9/8/2025" at bounding box center [186, 260] width 69 height 14
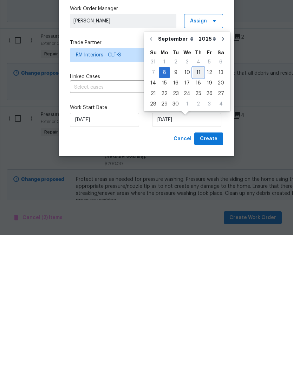
click at [196, 208] on div "11" at bounding box center [198, 213] width 11 height 10
type input "9/11/2025"
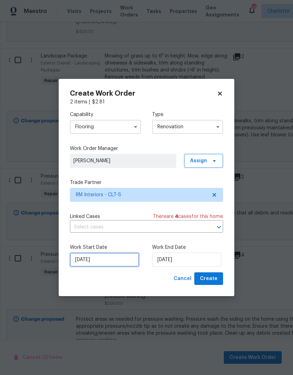
click at [116, 261] on input "9/8/2025" at bounding box center [104, 260] width 69 height 14
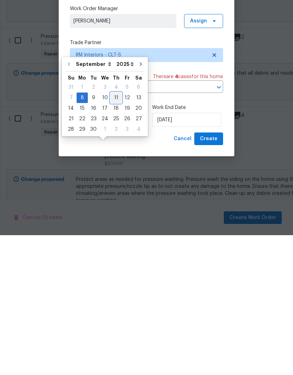
click at [114, 233] on div "11" at bounding box center [116, 238] width 11 height 10
type input "9/11/2025"
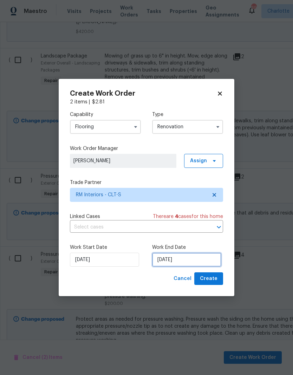
click at [183, 259] on input "9/11/2025" at bounding box center [186, 260] width 69 height 14
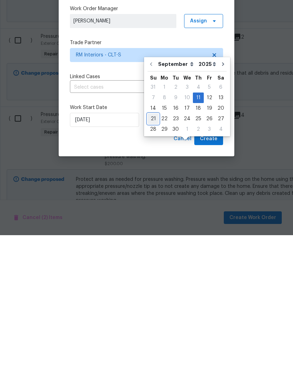
click at [154, 254] on div "21" at bounding box center [152, 259] width 11 height 10
type input "9/21/2025"
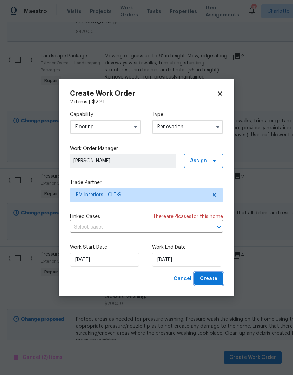
click at [215, 281] on span "Create" at bounding box center [209, 279] width 18 height 9
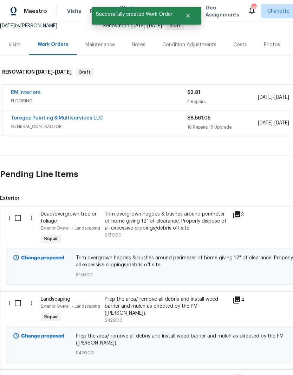
scroll to position [72, 0]
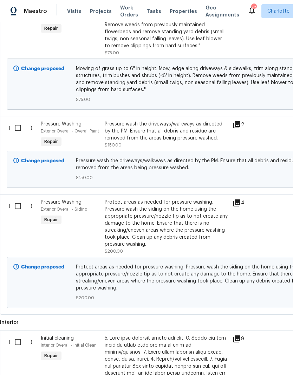
scroll to position [446, 0]
click at [22, 122] on input "checkbox" at bounding box center [21, 128] width 20 height 15
checkbox input "true"
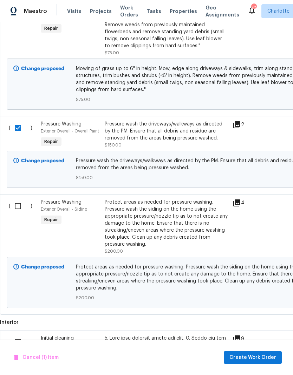
click at [19, 199] on input "checkbox" at bounding box center [21, 206] width 20 height 15
checkbox input "true"
click at [259, 352] on button "Create Work Order" at bounding box center [253, 358] width 58 height 13
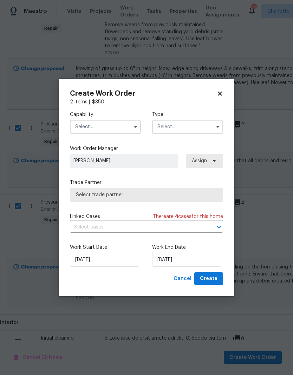
click at [107, 128] on input "text" at bounding box center [105, 127] width 71 height 14
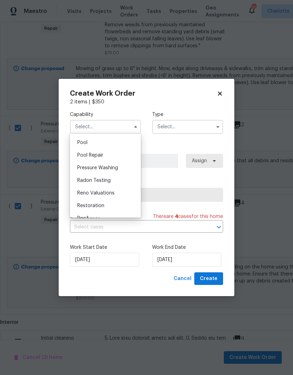
scroll to position [640, 0]
click at [127, 166] on div "Pressure Washing" at bounding box center [105, 167] width 67 height 13
type input "Pressure Washing"
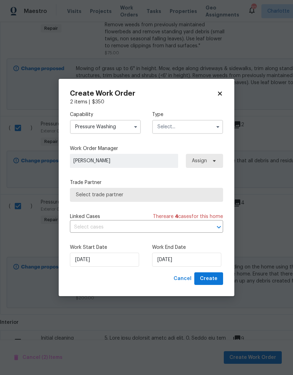
click at [194, 125] on input "text" at bounding box center [187, 127] width 71 height 14
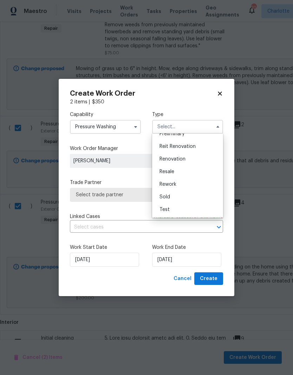
scroll to position [159, 0]
click at [187, 163] on div "Renovation" at bounding box center [187, 159] width 67 height 13
type input "Renovation"
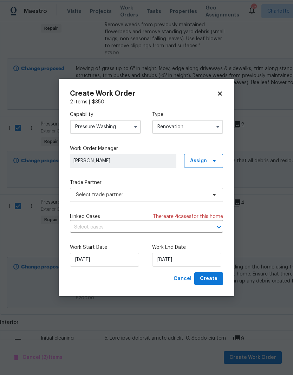
scroll to position [0, 0]
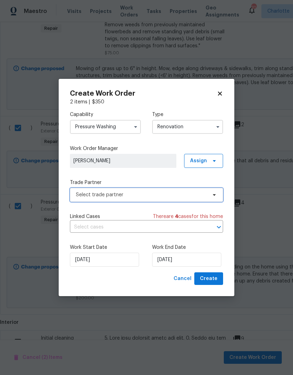
click at [209, 194] on span at bounding box center [213, 195] width 8 height 6
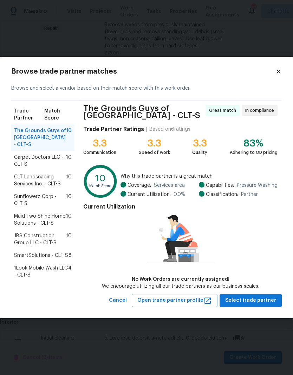
click at [69, 252] on span "8" at bounding box center [69, 255] width 3 height 7
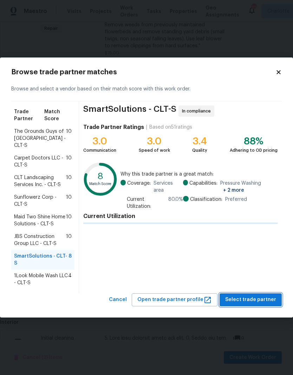
click at [256, 296] on span "Select trade partner" at bounding box center [250, 300] width 51 height 9
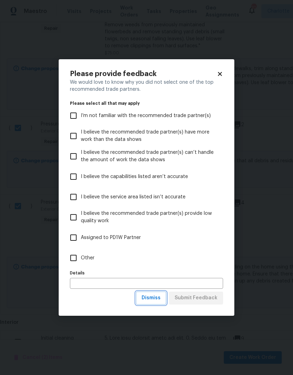
click at [162, 304] on button "Dismiss" at bounding box center [151, 298] width 30 height 13
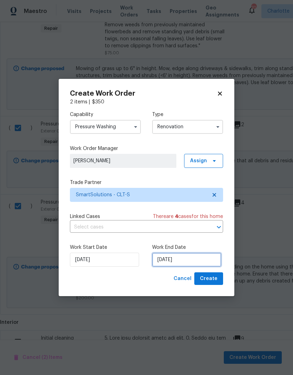
click at [181, 260] on input "9/8/2025" at bounding box center [186, 260] width 69 height 14
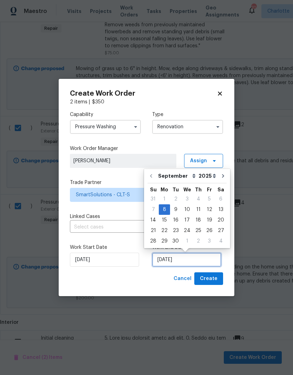
scroll to position [3, 0]
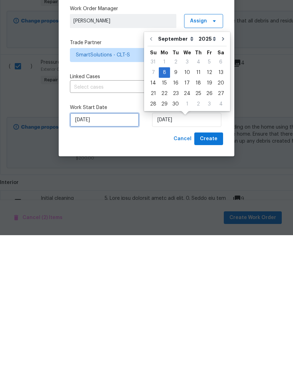
click at [105, 253] on input "9/8/2025" at bounding box center [104, 260] width 69 height 14
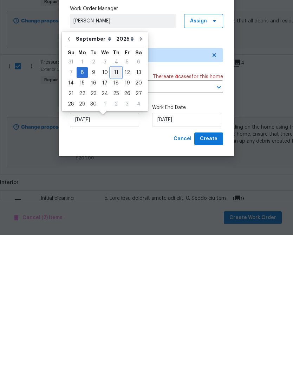
click at [114, 208] on div "11" at bounding box center [116, 213] width 11 height 10
type input "9/11/2025"
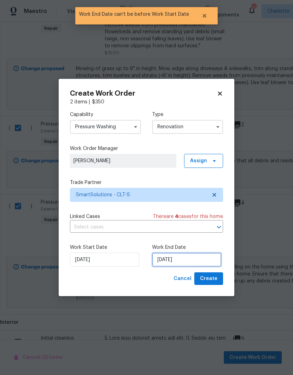
click at [180, 259] on input "9/11/2025" at bounding box center [186, 260] width 69 height 14
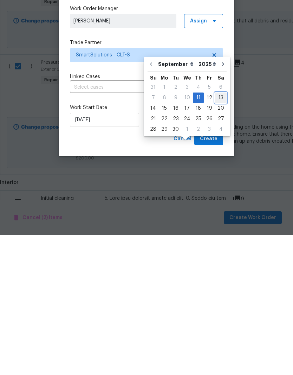
click at [220, 233] on div "13" at bounding box center [221, 238] width 12 height 10
type input "9/13/2025"
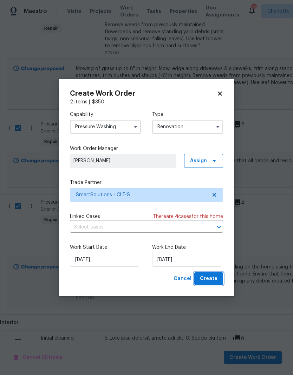
click at [214, 280] on span "Create" at bounding box center [209, 279] width 18 height 9
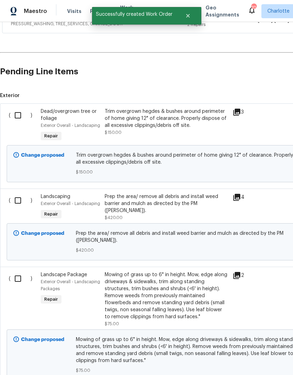
scroll to position [200, 0]
click at [18, 108] on input "checkbox" at bounding box center [21, 115] width 20 height 15
checkbox input "true"
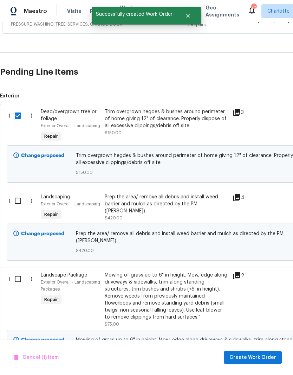
click at [20, 194] on input "checkbox" at bounding box center [21, 201] width 20 height 15
checkbox input "true"
click at [19, 272] on input "checkbox" at bounding box center [21, 279] width 20 height 15
checkbox input "true"
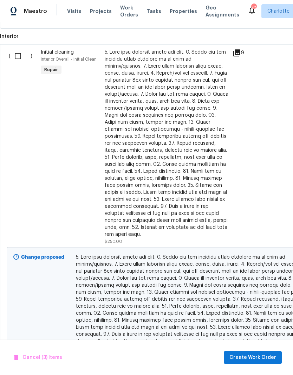
scroll to position [559, 0]
click at [265, 358] on span "Create Work Order" at bounding box center [252, 358] width 47 height 9
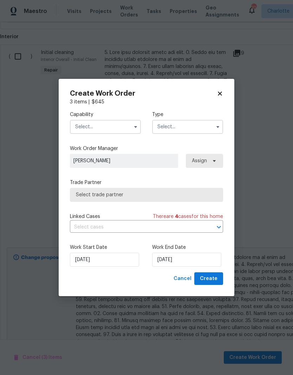
click at [119, 131] on input "text" at bounding box center [105, 127] width 71 height 14
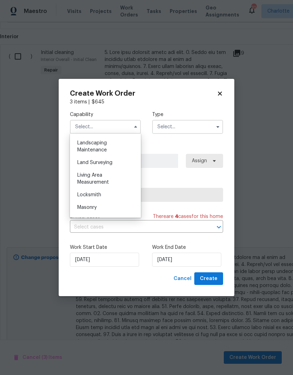
scroll to position [452, 0]
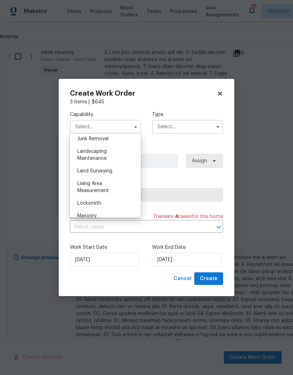
click at [117, 154] on div "Landscaping Maintenance" at bounding box center [105, 155] width 67 height 20
type input "Landscaping Maintenance"
click at [182, 131] on input "text" at bounding box center [187, 127] width 71 height 14
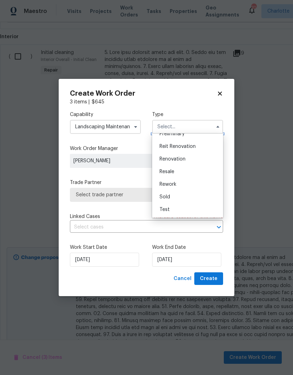
scroll to position [159, 0]
click at [189, 160] on div "Renovation" at bounding box center [187, 159] width 67 height 13
type input "Renovation"
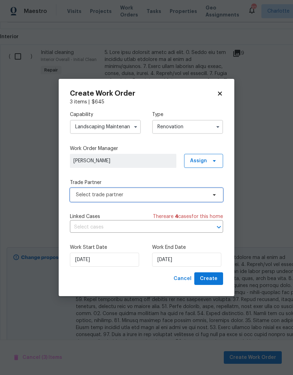
click at [207, 194] on span "Select trade partner" at bounding box center [146, 195] width 153 height 14
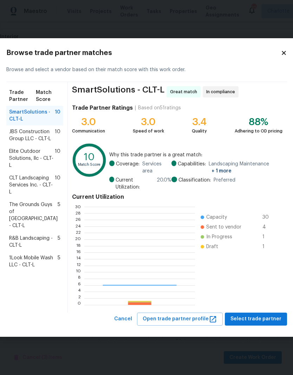
scroll to position [98, 110]
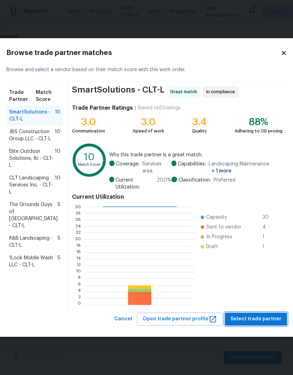
click at [257, 323] on span "Select trade partner" at bounding box center [255, 319] width 51 height 9
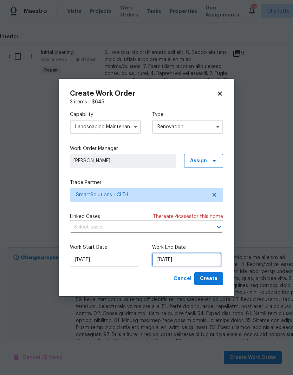
click at [186, 257] on input "9/8/2025" at bounding box center [186, 260] width 69 height 14
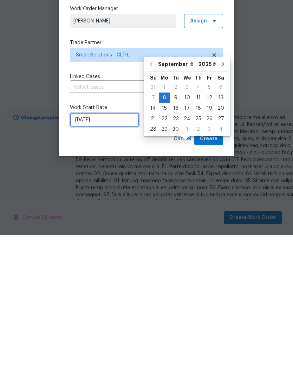
click at [110, 253] on input "9/8/2025" at bounding box center [104, 260] width 69 height 14
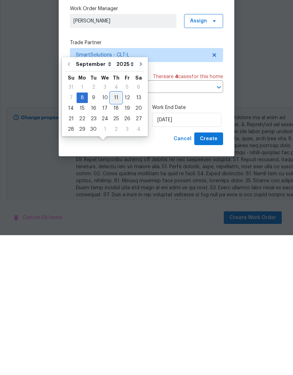
click at [114, 233] on div "11" at bounding box center [116, 238] width 11 height 10
type input "9/11/2025"
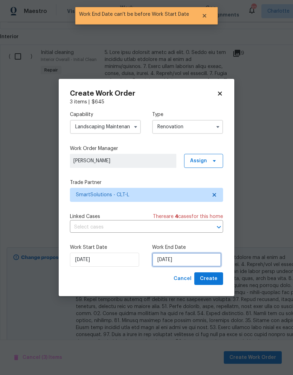
click at [181, 257] on input "9/11/2025" at bounding box center [186, 260] width 69 height 14
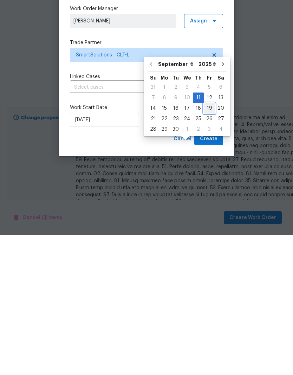
click at [205, 244] on div "19" at bounding box center [209, 249] width 11 height 10
type input "9/19/2025"
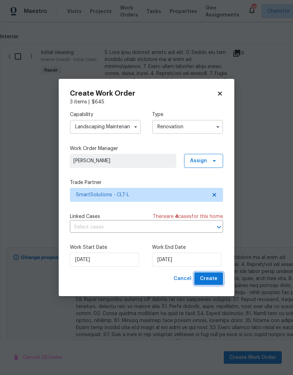
click at [222, 273] on button "Create" at bounding box center [208, 279] width 29 height 13
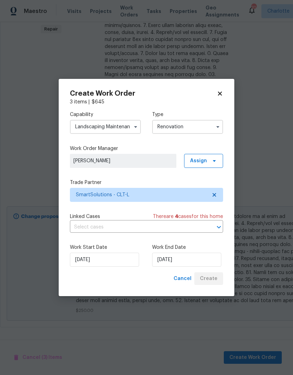
scroll to position [291, 0]
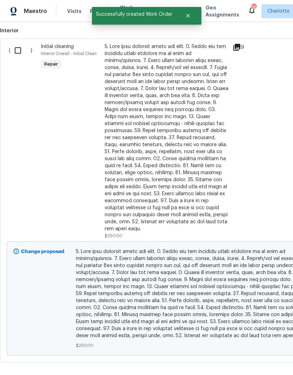
click at [14, 43] on input "checkbox" at bounding box center [21, 50] width 20 height 15
checkbox input "true"
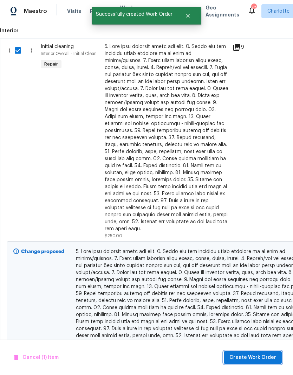
click at [257, 355] on span "Create Work Order" at bounding box center [252, 358] width 47 height 9
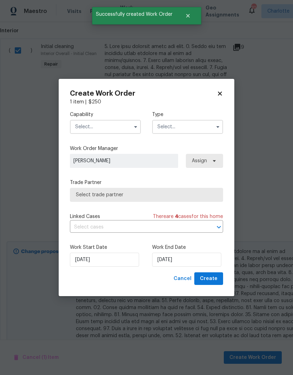
click at [116, 128] on input "text" at bounding box center [105, 127] width 71 height 14
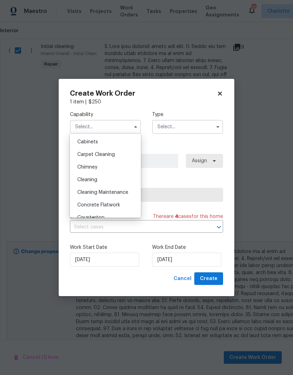
scroll to position [58, 0]
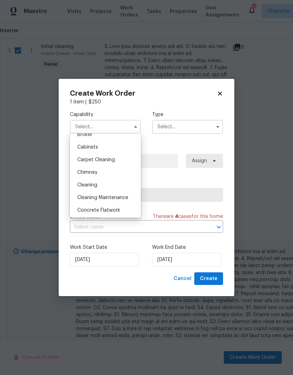
click at [116, 185] on div "Cleaning" at bounding box center [105, 185] width 67 height 13
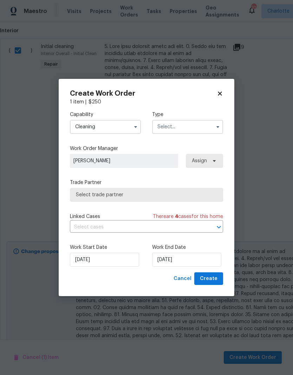
type input "Cleaning"
click at [188, 128] on input "text" at bounding box center [187, 127] width 71 height 14
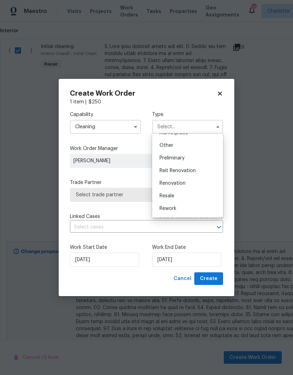
scroll to position [136, 0]
click at [189, 183] on div "Renovation" at bounding box center [187, 183] width 67 height 13
type input "Renovation"
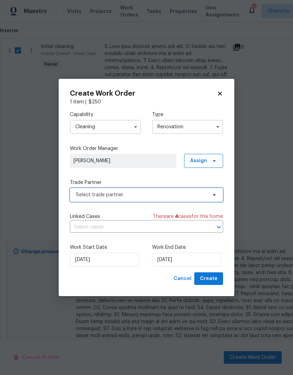
click at [213, 196] on icon at bounding box center [214, 195] width 6 height 6
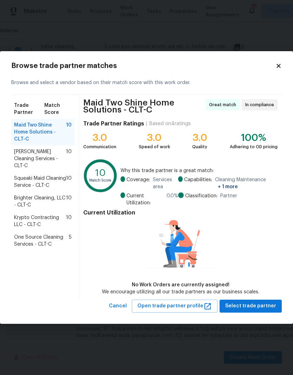
click at [17, 149] on span "DePascale Cleaning Services - CLT-C" at bounding box center [40, 158] width 52 height 21
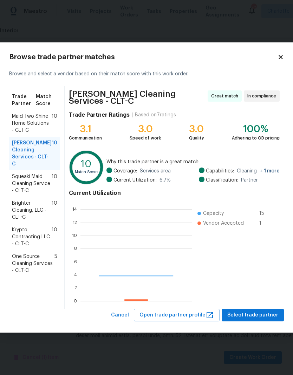
scroll to position [98, 111]
click at [23, 215] on span "Brighter Cleaning, LLC - CLT-C" at bounding box center [32, 210] width 40 height 21
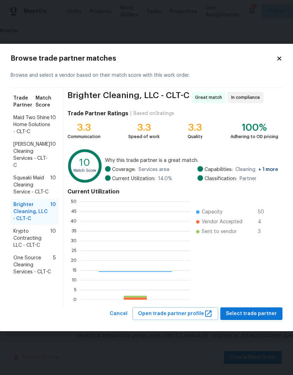
scroll to position [98, 110]
click at [20, 153] on span "DePascale Cleaning Services - CLT-C" at bounding box center [31, 155] width 37 height 28
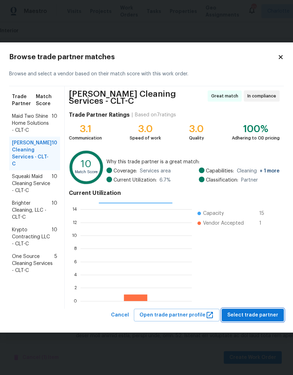
click at [258, 313] on span "Select trade partner" at bounding box center [252, 315] width 51 height 9
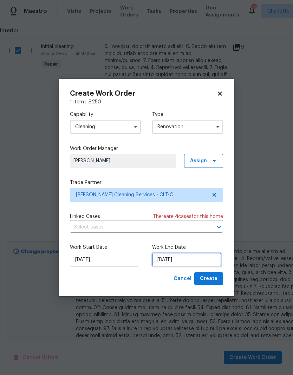
click at [182, 262] on input "9/8/2025" at bounding box center [186, 260] width 69 height 14
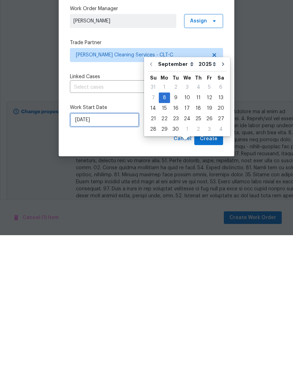
click at [102, 253] on input "9/8/2025" at bounding box center [104, 260] width 69 height 14
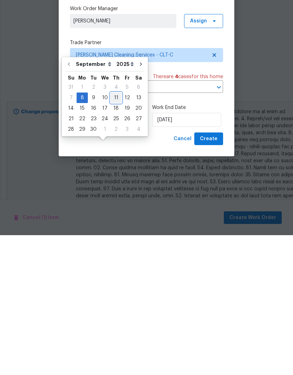
click at [114, 233] on div "11" at bounding box center [116, 238] width 11 height 10
type input "9/11/2025"
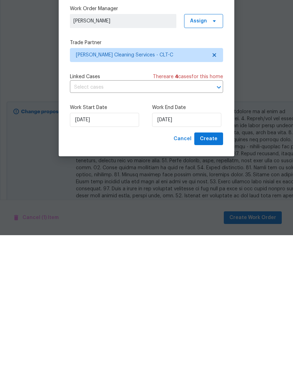
type input "9/11/2025"
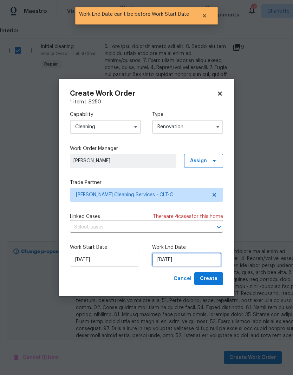
click at [180, 259] on input "9/11/2025" at bounding box center [186, 260] width 69 height 14
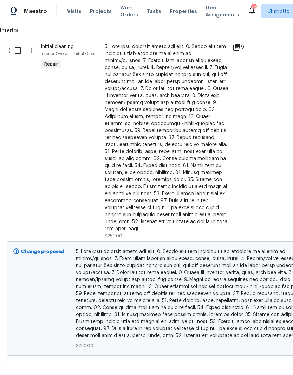
click at [19, 43] on input "checkbox" at bounding box center [21, 50] width 20 height 15
checkbox input "true"
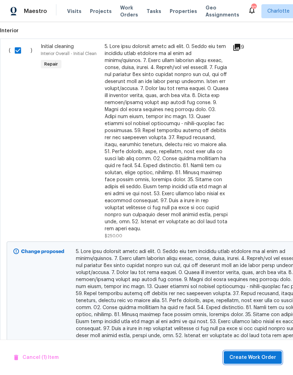
click at [260, 354] on span "Create Work Order" at bounding box center [252, 358] width 47 height 9
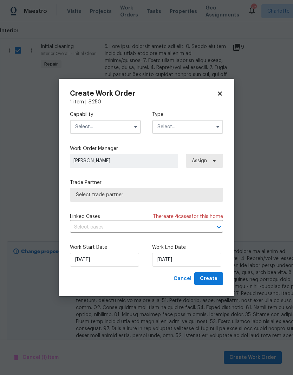
click at [107, 131] on input "text" at bounding box center [105, 127] width 71 height 14
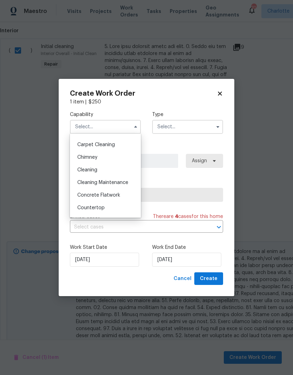
scroll to position [84, 0]
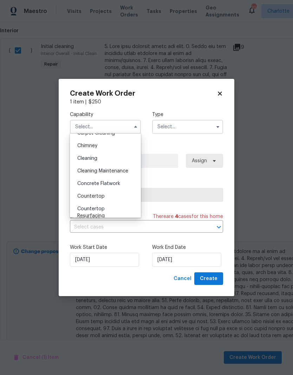
click at [115, 159] on div "Cleaning" at bounding box center [105, 158] width 67 height 13
type input "Cleaning"
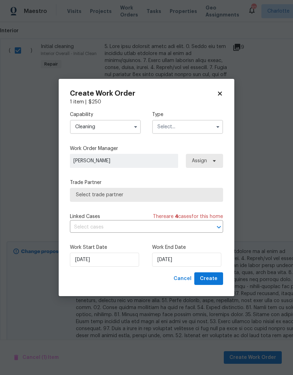
click at [186, 126] on input "text" at bounding box center [187, 127] width 71 height 14
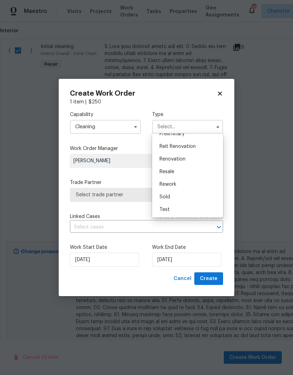
scroll to position [159, 0]
click at [184, 161] on span "Renovation" at bounding box center [172, 159] width 26 height 5
type input "Renovation"
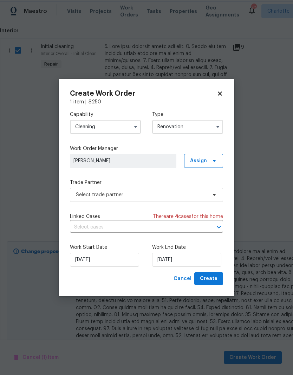
scroll to position [0, 0]
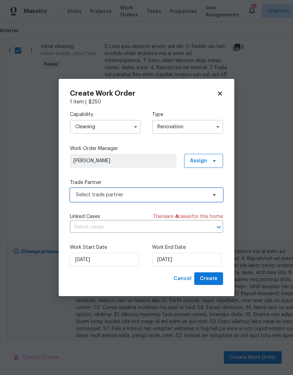
click at [197, 193] on span "Select trade partner" at bounding box center [141, 195] width 131 height 7
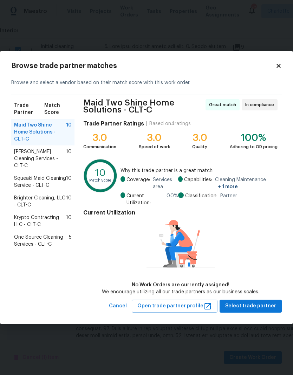
click at [56, 149] on span "DePascale Cleaning Services - CLT-C" at bounding box center [40, 158] width 52 height 21
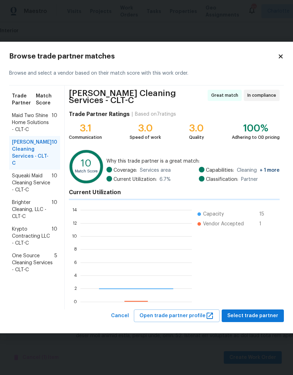
scroll to position [98, 111]
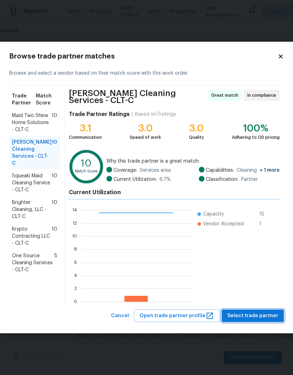
click at [260, 315] on span "Select trade partner" at bounding box center [252, 316] width 51 height 9
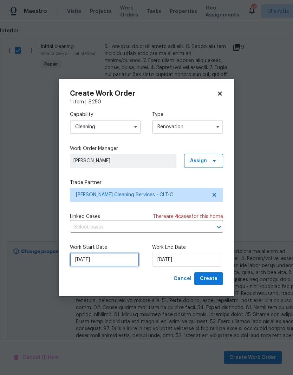
click at [106, 261] on input "9/8/2025" at bounding box center [104, 260] width 69 height 14
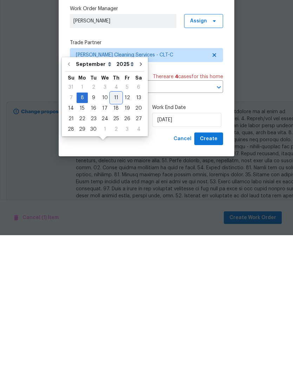
click at [114, 233] on div "11" at bounding box center [116, 238] width 11 height 10
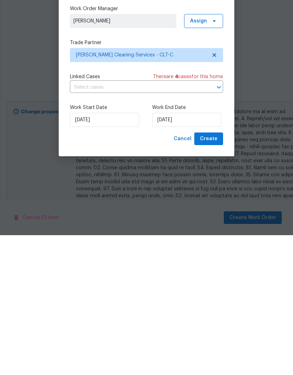
type input "9/11/2025"
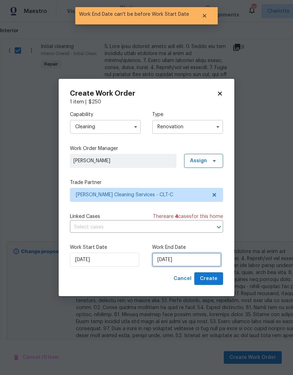
click at [172, 265] on input "9/11/2025" at bounding box center [186, 260] width 69 height 14
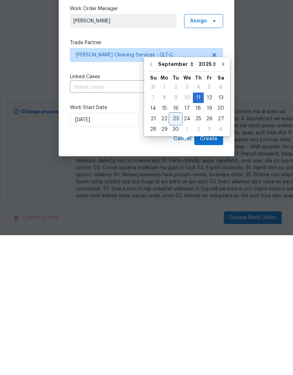
click at [173, 254] on div "23" at bounding box center [175, 259] width 11 height 10
type input "9/23/2025"
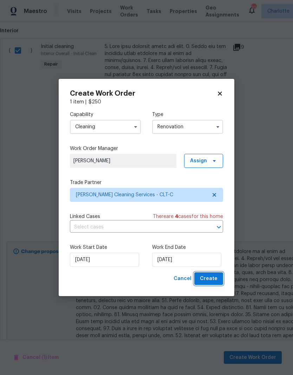
click at [216, 278] on span "Create" at bounding box center [209, 279] width 18 height 9
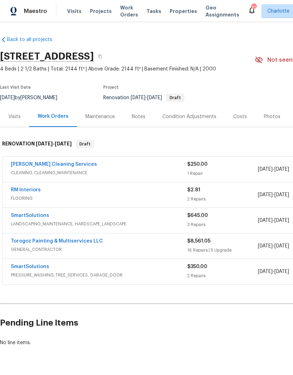
scroll to position [0, 0]
click at [29, 239] on link "Torogoz Painting & Multiservices LLC" at bounding box center [57, 241] width 92 height 5
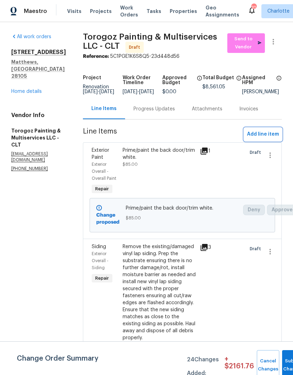
click at [270, 137] on span "Add line item" at bounding box center [263, 134] width 32 height 9
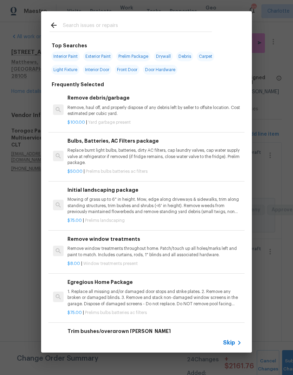
click at [145, 23] on input "text" at bounding box center [137, 26] width 149 height 11
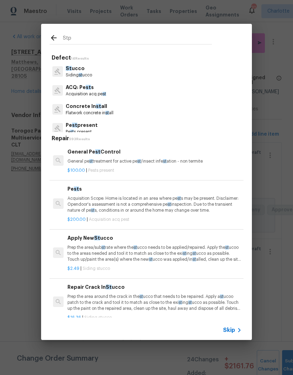
type input "Stpp"
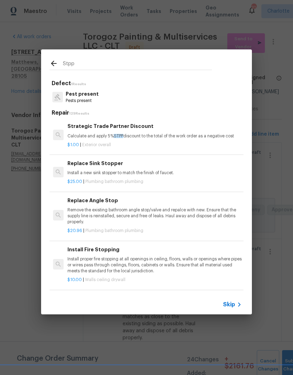
click at [173, 127] on h6 "Strategic Trade Partner Discount" at bounding box center [154, 126] width 174 height 8
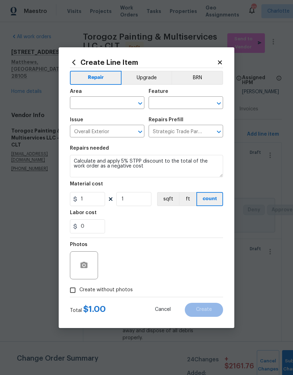
click at [113, 100] on input "text" at bounding box center [97, 103] width 55 height 11
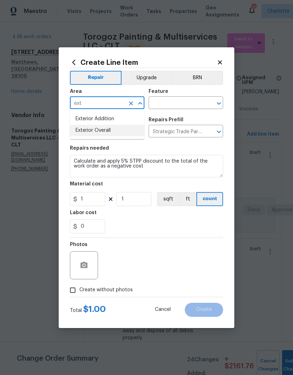
click at [122, 129] on li "Exterior Overall" at bounding box center [107, 131] width 74 height 12
type input "Exterior Overall"
click at [189, 101] on input "text" at bounding box center [175, 103] width 55 height 11
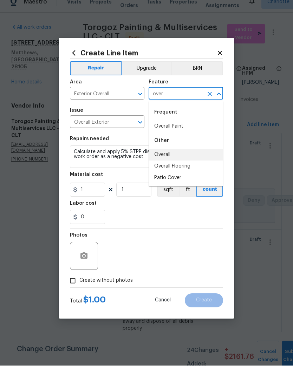
click at [174, 159] on li "Overall" at bounding box center [185, 165] width 74 height 12
type input "Overall"
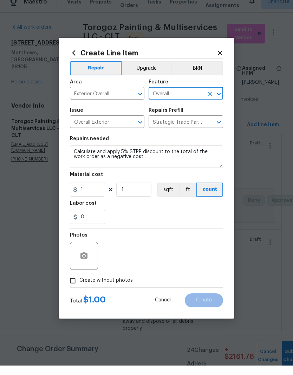
scroll to position [9, 0]
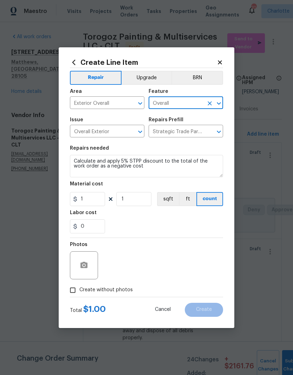
click at [79, 287] on input "Create without photos" at bounding box center [72, 290] width 13 height 13
checkbox input "true"
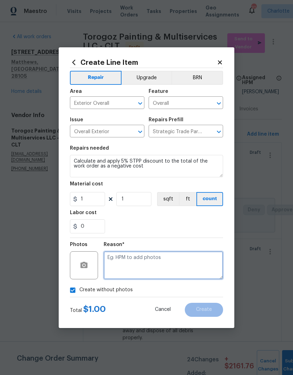
click at [163, 259] on textarea at bounding box center [163, 266] width 119 height 28
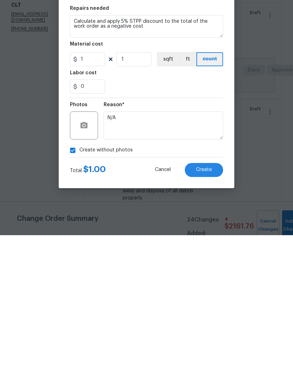
scroll to position [28, 0]
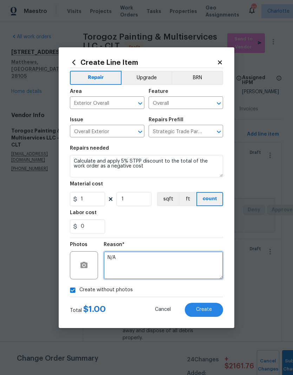
type textarea "N/A"
click at [209, 311] on span "Create" at bounding box center [204, 309] width 16 height 5
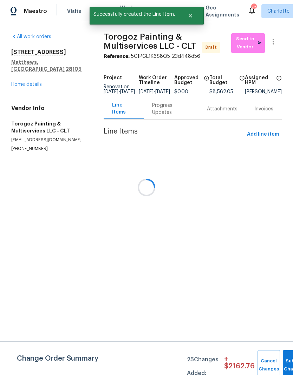
scroll to position [0, 0]
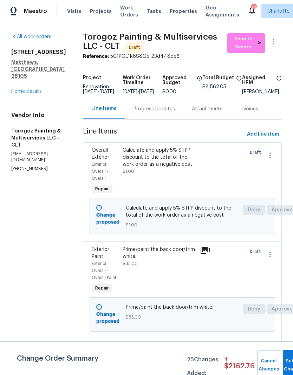
click at [14, 89] on link "Home details" at bounding box center [26, 91] width 31 height 5
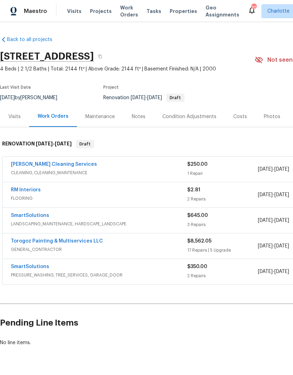
click at [138, 107] on div "Notes" at bounding box center [138, 116] width 31 height 21
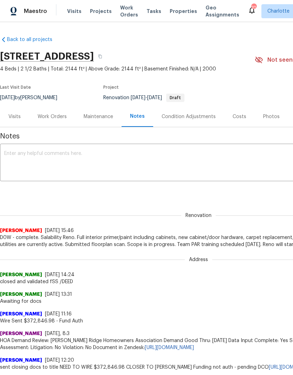
click at [16, 110] on div "Visits" at bounding box center [14, 116] width 29 height 21
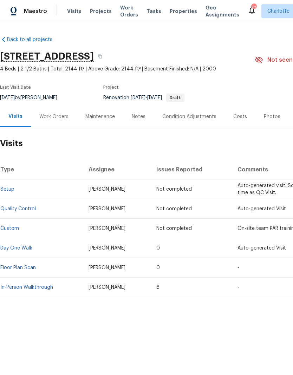
click at [65, 125] on div "Work Orders" at bounding box center [54, 116] width 46 height 21
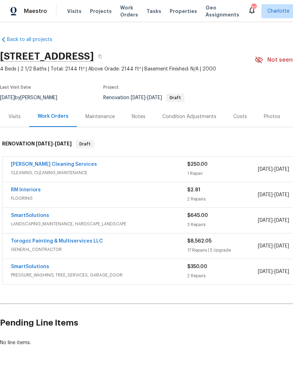
click at [238, 114] on div "Costs" at bounding box center [240, 116] width 14 height 7
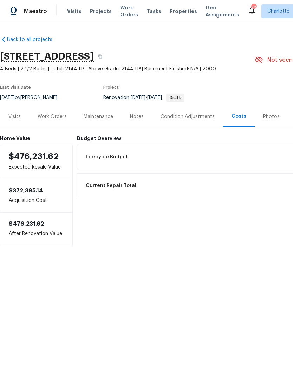
click at [54, 113] on div "Work Orders" at bounding box center [52, 116] width 29 height 7
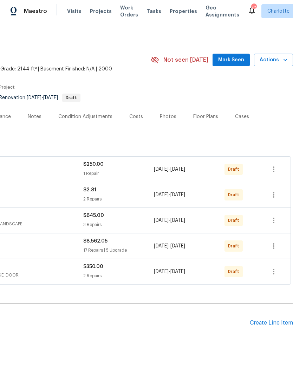
scroll to position [0, 104]
click at [273, 168] on icon "button" at bounding box center [273, 170] width 1 height 6
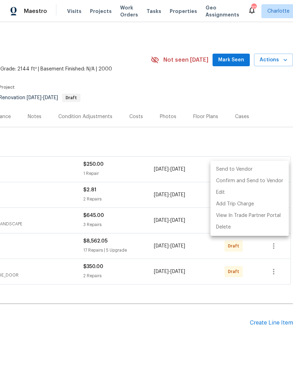
click at [264, 144] on div at bounding box center [146, 187] width 293 height 375
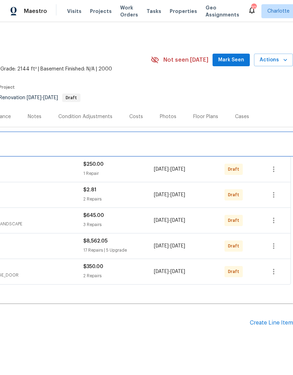
click at [259, 137] on div "RENOVATION 9/8/25 - 9/23/25 Draft" at bounding box center [94, 144] width 397 height 22
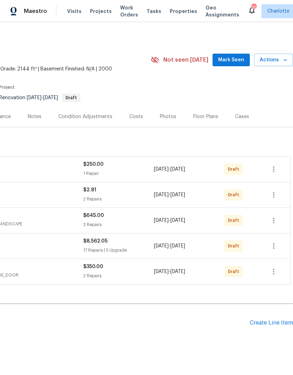
click at [208, 343] on div "No line items." at bounding box center [94, 343] width 397 height 7
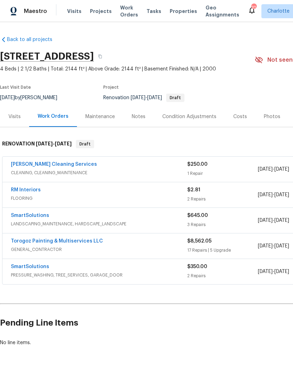
scroll to position [0, 0]
